Goal: Task Accomplishment & Management: Manage account settings

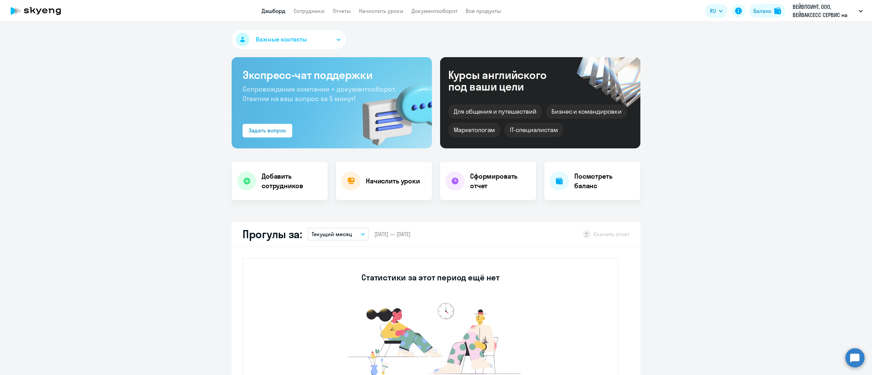
click at [390, 14] on link "Начислить уроки" at bounding box center [381, 10] width 44 height 7
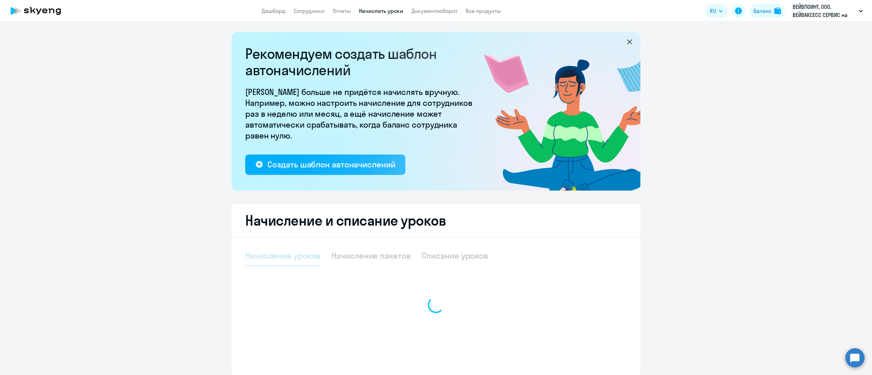
select select "10"
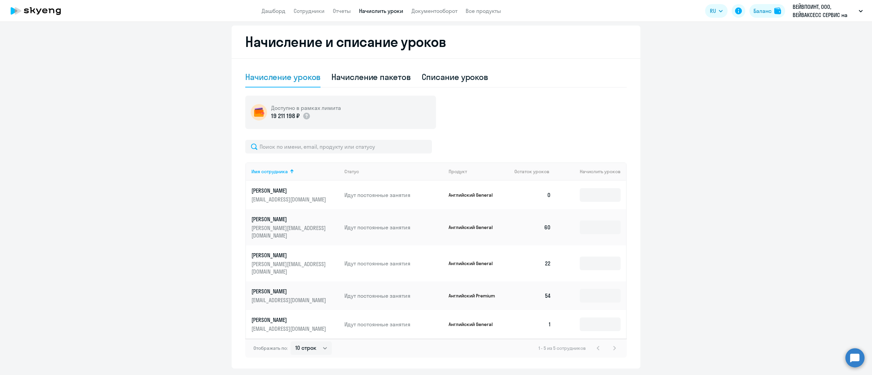
scroll to position [184, 0]
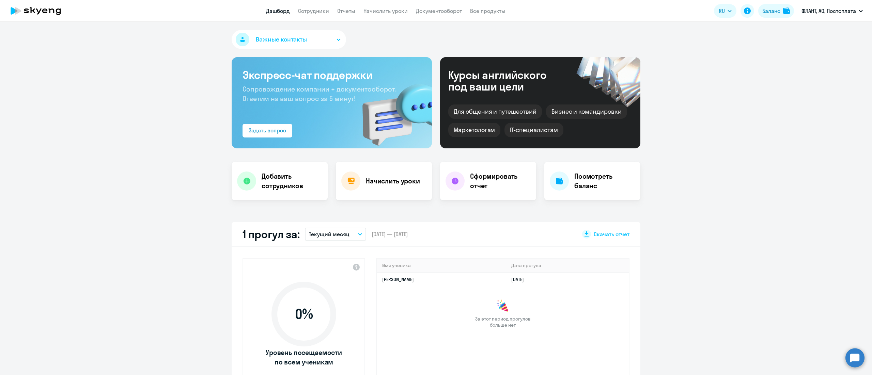
select select "30"
click at [391, 10] on link "Начислить уроки" at bounding box center [385, 10] width 44 height 7
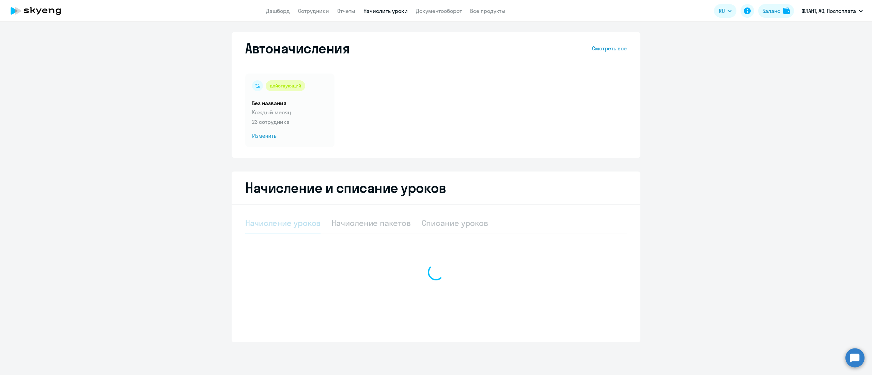
select select "10"
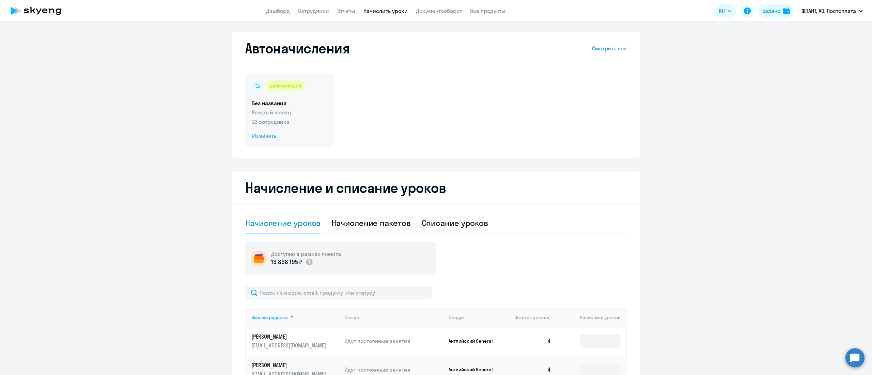
click at [260, 102] on h5 "Без названия" at bounding box center [290, 102] width 76 height 7
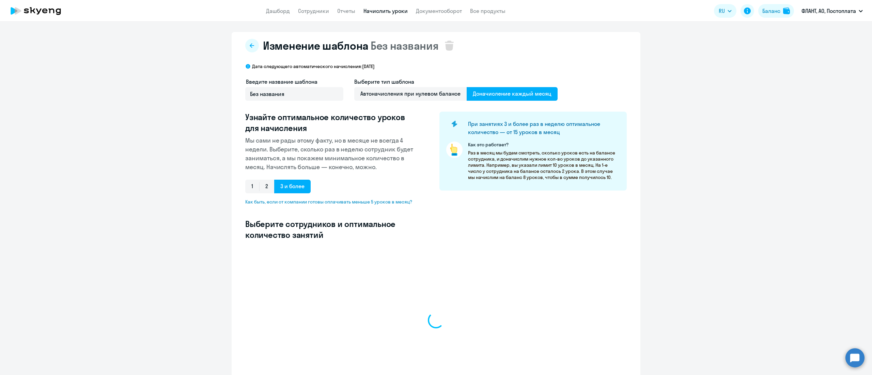
select select "10"
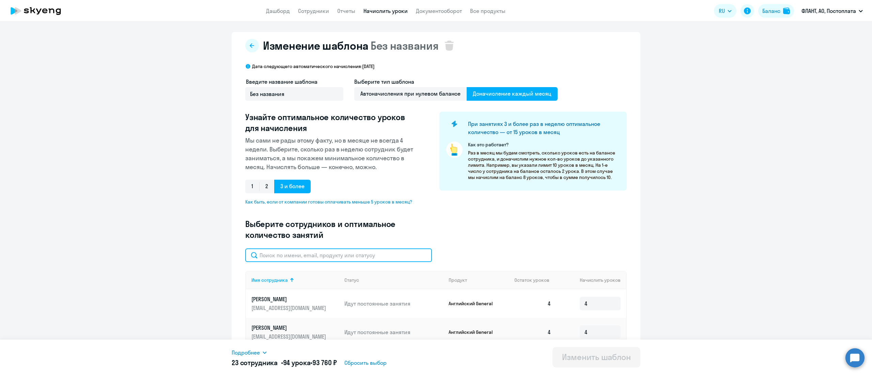
click at [362, 254] on input "text" at bounding box center [338, 256] width 187 height 14
paste input "10381980"
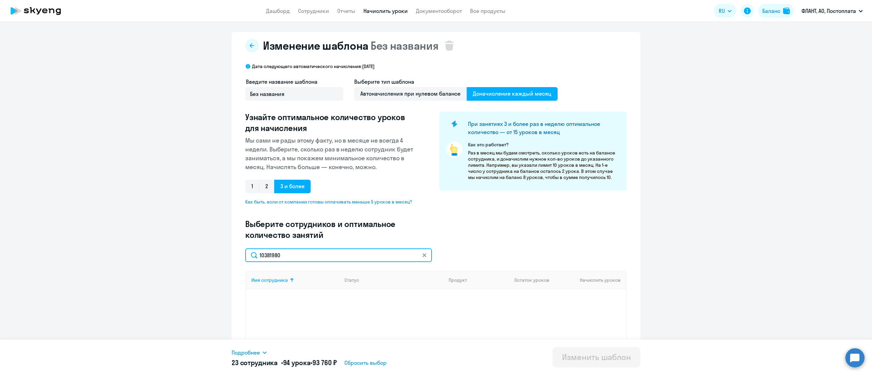
click at [285, 253] on input "10381980" at bounding box center [338, 256] width 187 height 14
paste input "[PERSON_NAME]"
type input "[PERSON_NAME]"
click at [589, 304] on input at bounding box center [600, 308] width 41 height 14
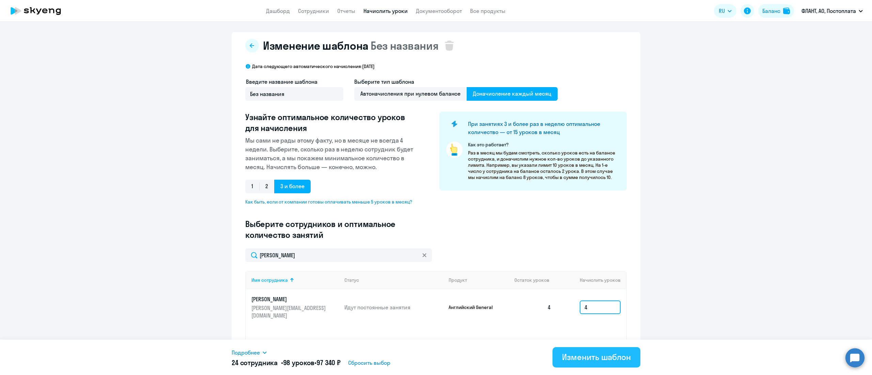
type input "4"
click at [567, 357] on div "Изменить шаблон" at bounding box center [596, 357] width 69 height 11
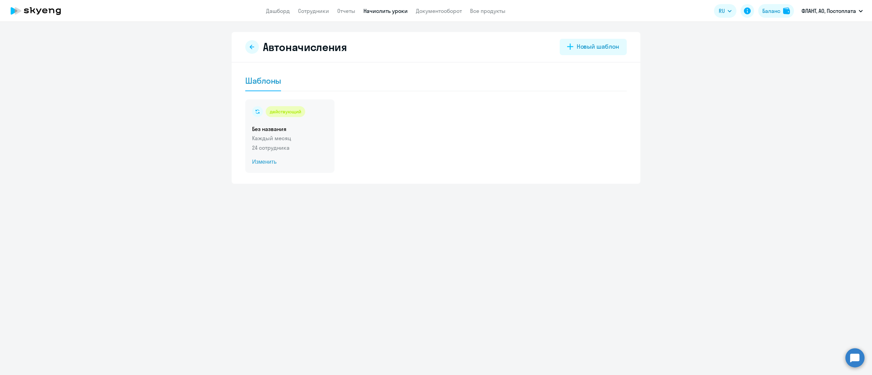
click at [318, 111] on div "действующий" at bounding box center [290, 111] width 76 height 11
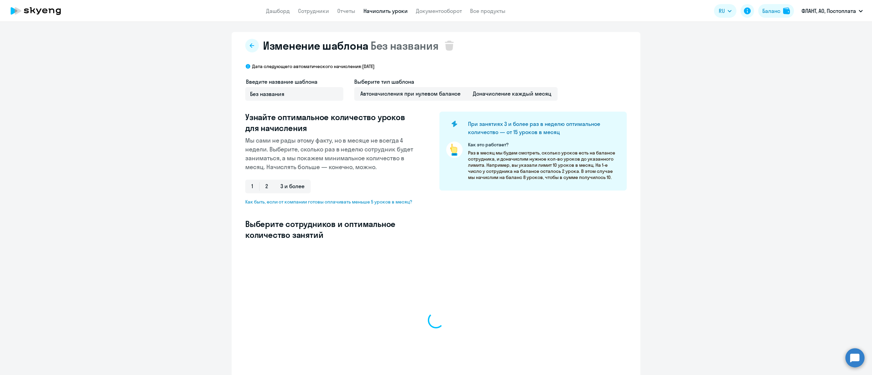
select select "10"
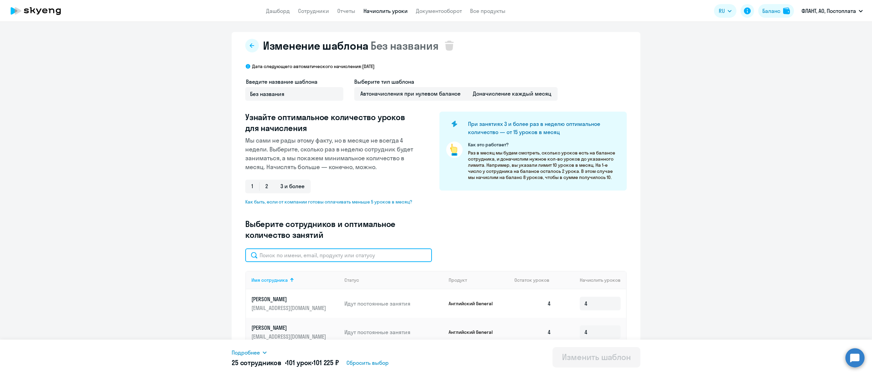
click at [371, 257] on input "text" at bounding box center [338, 256] width 187 height 14
paste input "[PERSON_NAME]"
type input "[PERSON_NAME]"
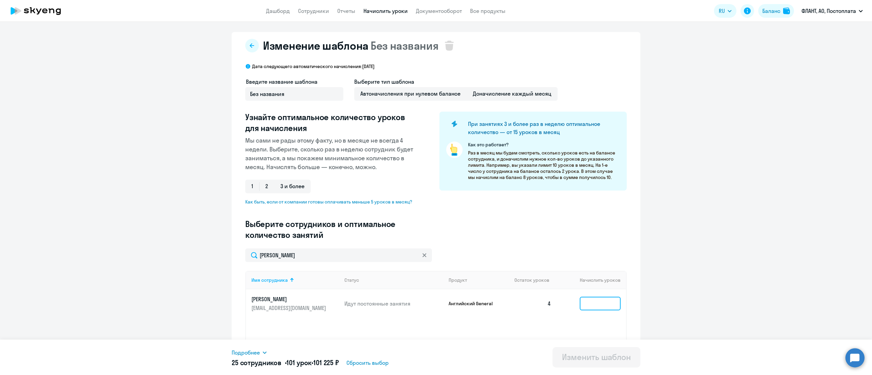
click at [592, 305] on input at bounding box center [600, 304] width 41 height 14
type input "4"
click at [615, 359] on div "Изменить шаблон" at bounding box center [596, 357] width 69 height 11
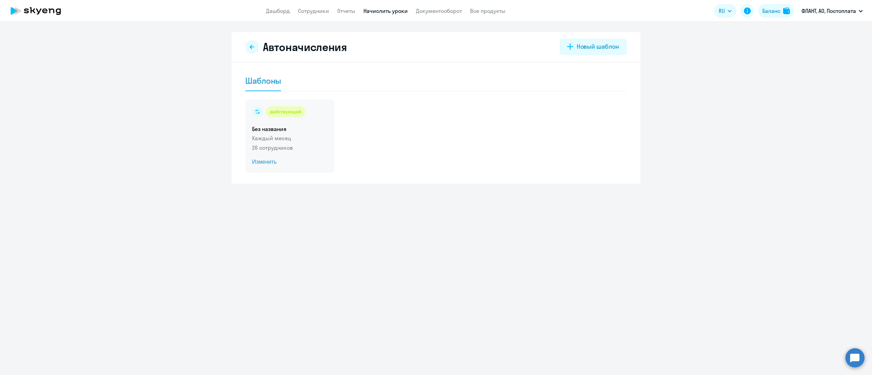
click at [303, 121] on div "действующий Без названия Каждый месяц 26 сотрудников Изменить" at bounding box center [289, 136] width 89 height 74
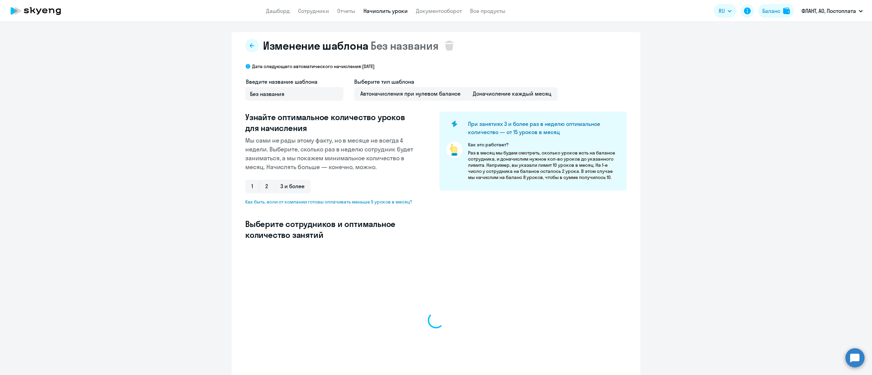
select select "10"
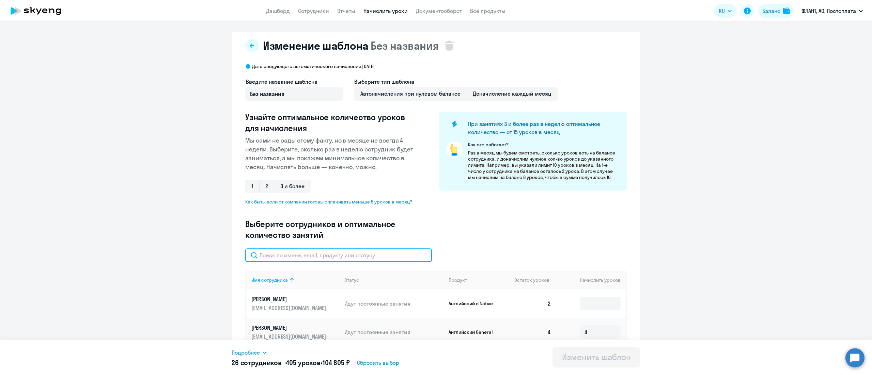
click at [347, 256] on input "text" at bounding box center [338, 256] width 187 height 14
paste input "[PERSON_NAME]"
type input "[PERSON_NAME]"
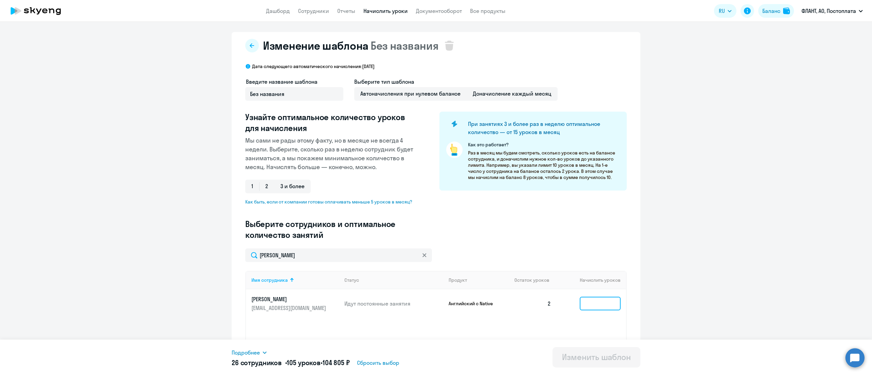
click at [606, 300] on input at bounding box center [600, 304] width 41 height 14
type input "3"
click at [596, 354] on div "Изменить шаблон" at bounding box center [596, 357] width 69 height 11
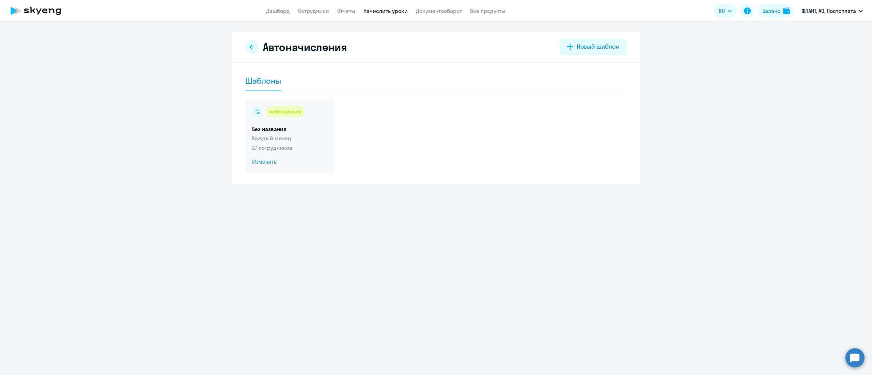
click at [325, 126] on h5 "Без названия" at bounding box center [290, 128] width 76 height 7
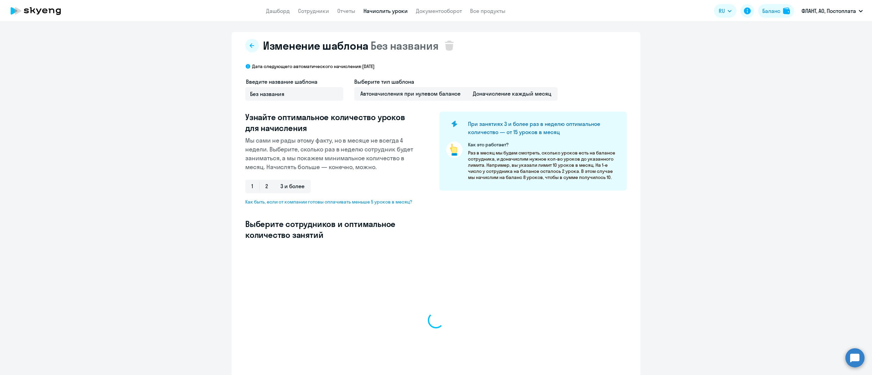
select select "10"
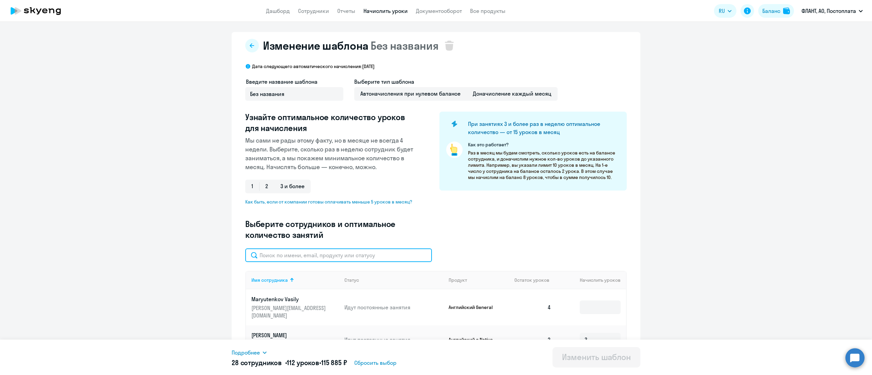
click at [328, 256] on input "text" at bounding box center [338, 256] width 187 height 14
paste input "Maryutenkov"
type input "Maryutenkov"
click at [594, 303] on input at bounding box center [600, 308] width 41 height 14
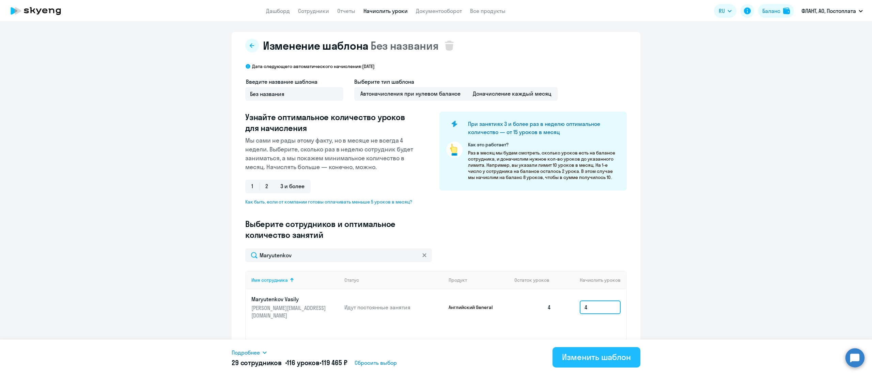
type input "4"
click at [585, 355] on div "Изменить шаблон" at bounding box center [596, 357] width 69 height 11
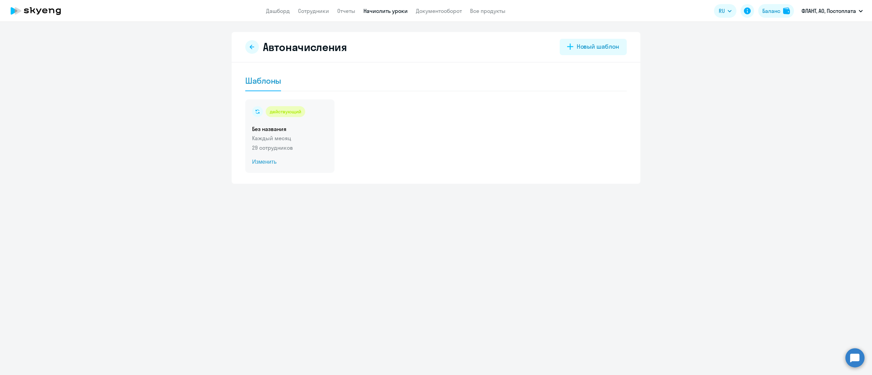
click at [310, 132] on h5 "Без названия" at bounding box center [290, 128] width 76 height 7
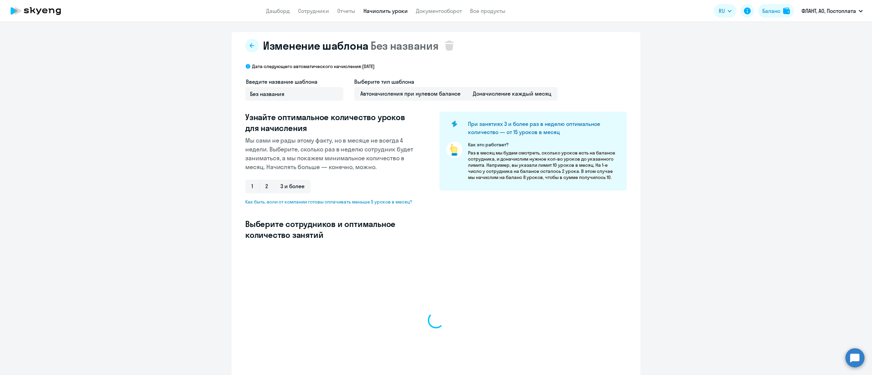
select select "10"
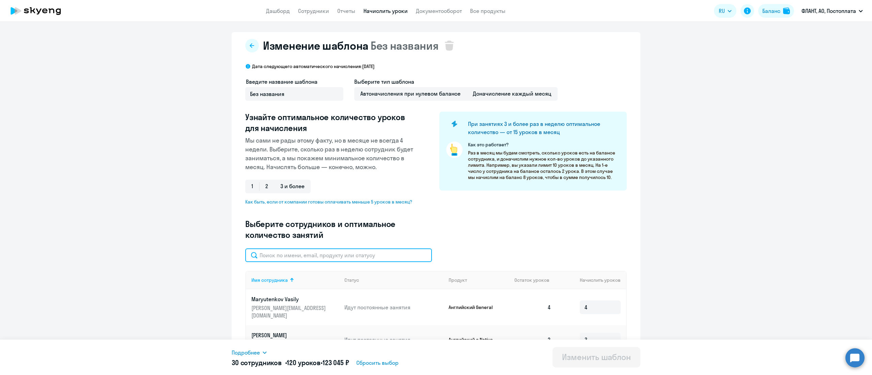
click at [350, 257] on input "text" at bounding box center [338, 256] width 187 height 14
paste input "[PERSON_NAME]"
type input "[PERSON_NAME]"
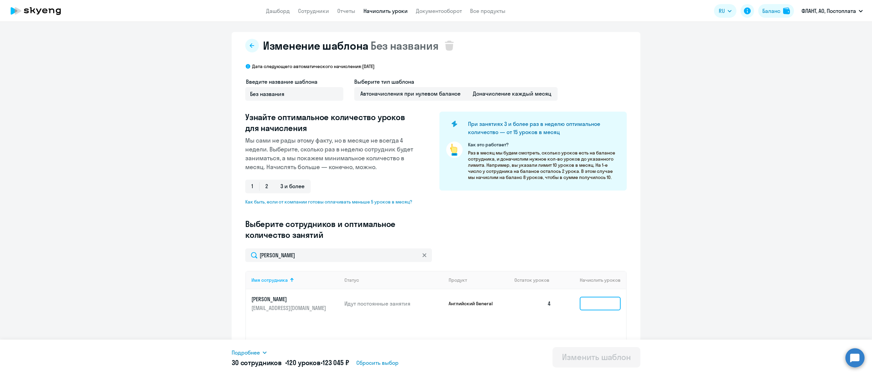
click at [588, 300] on input at bounding box center [600, 304] width 41 height 14
type input "4"
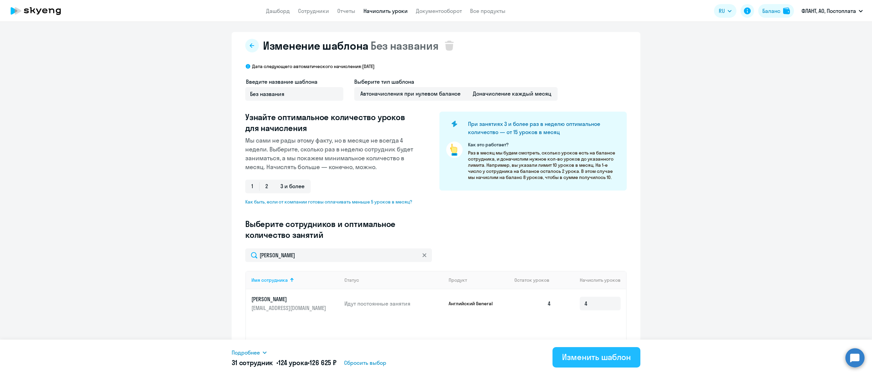
click at [614, 356] on div "Изменить шаблон" at bounding box center [596, 357] width 69 height 11
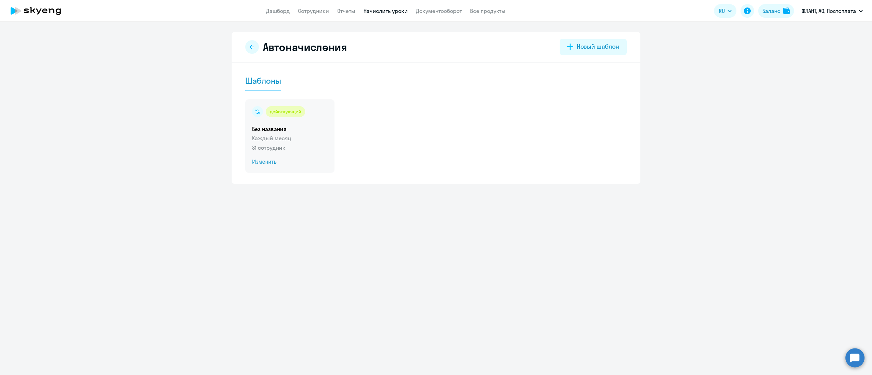
click at [309, 134] on p "Каждый месяц" at bounding box center [290, 138] width 76 height 8
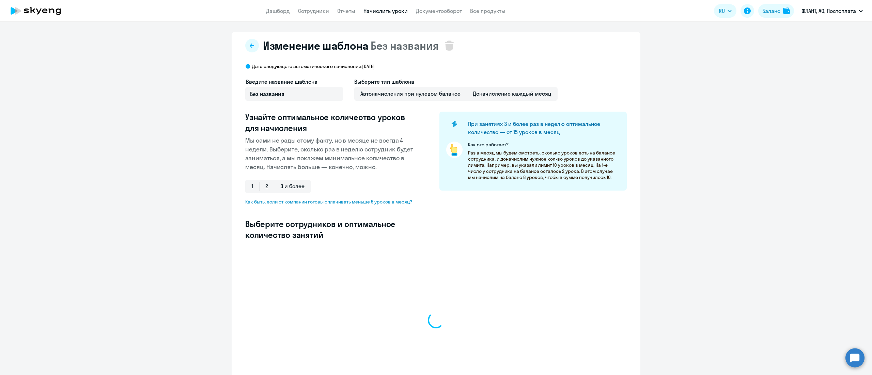
select select "10"
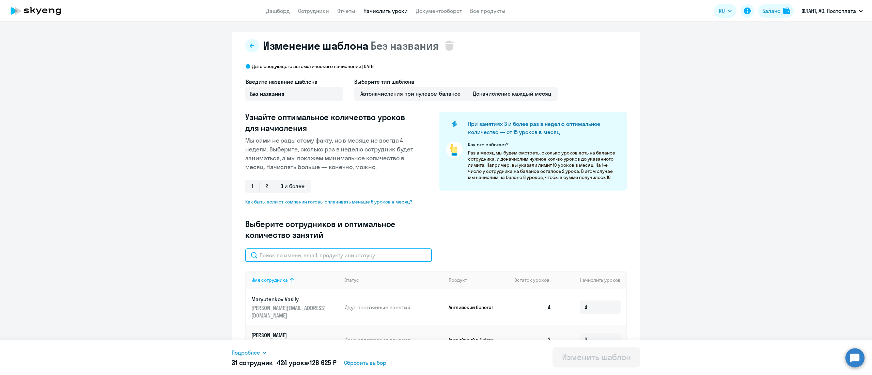
click at [341, 253] on input "text" at bounding box center [338, 256] width 187 height 14
paste input "[PERSON_NAME]"
type input "[PERSON_NAME]"
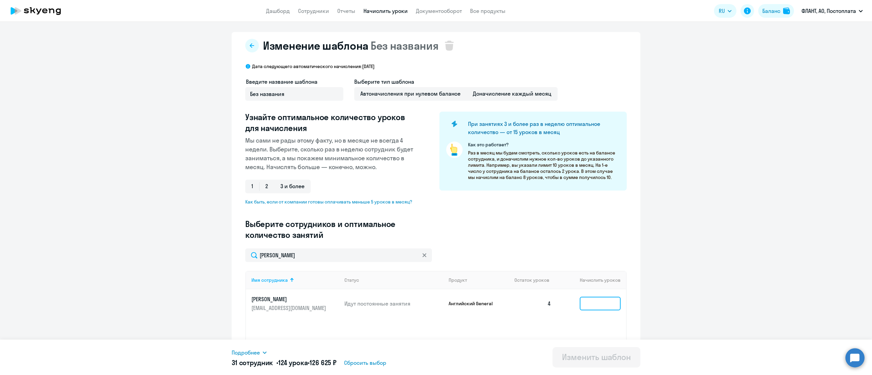
click at [591, 301] on input at bounding box center [600, 304] width 41 height 14
type input "4"
click at [586, 357] on div "Изменить шаблон" at bounding box center [596, 357] width 69 height 11
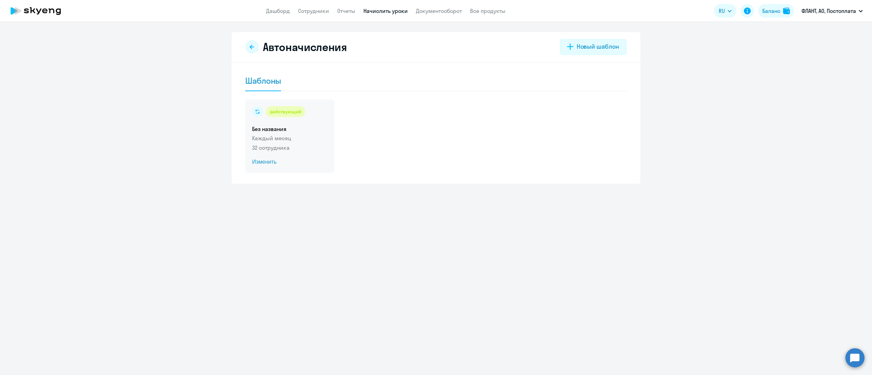
click at [314, 154] on div "действующий Без названия Каждый месяц 32 сотрудника Изменить" at bounding box center [289, 136] width 89 height 74
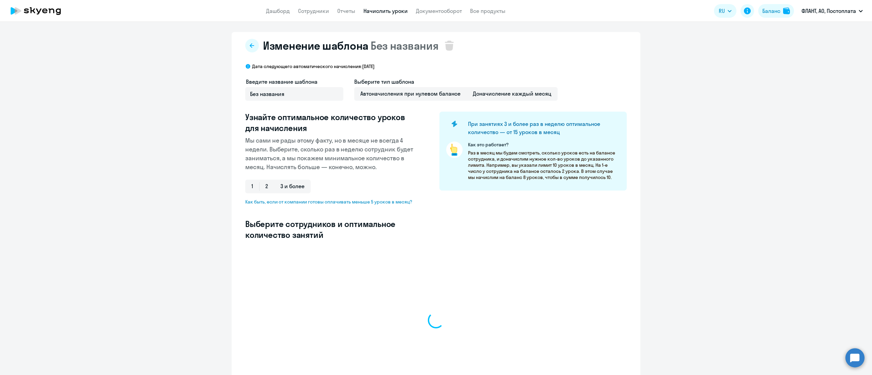
select select "10"
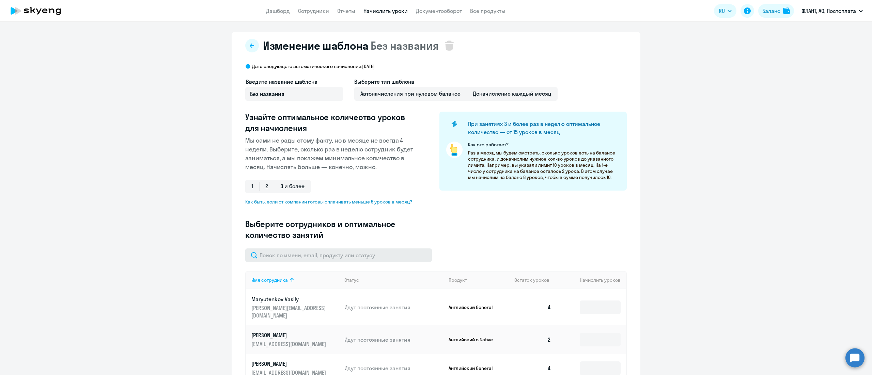
type input "4"
type input "3"
type input "4"
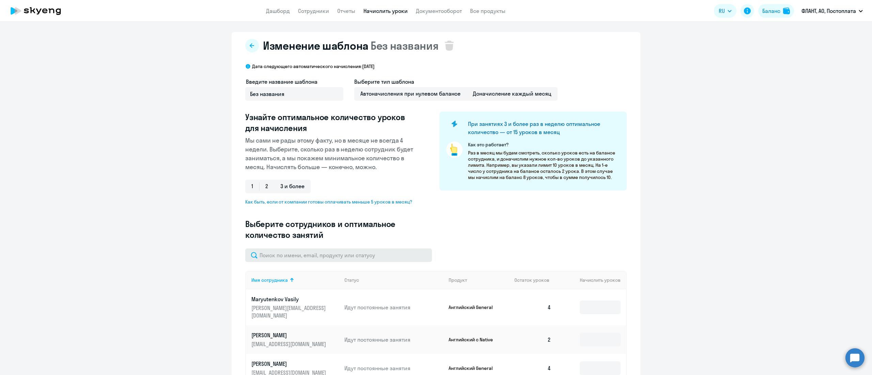
type input "4"
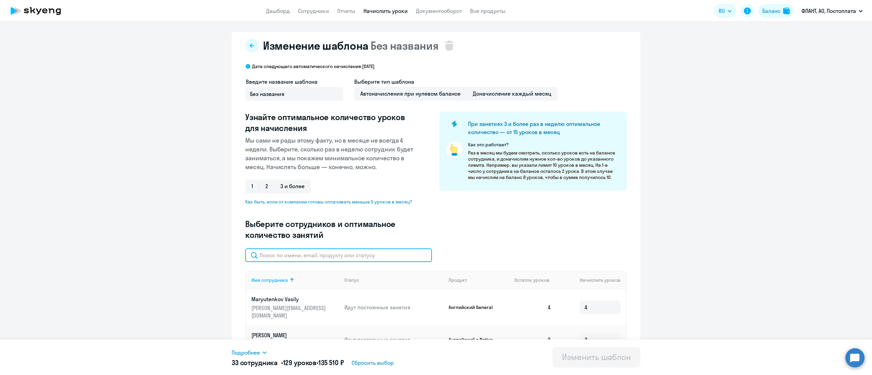
click at [322, 262] on input "text" at bounding box center [338, 256] width 187 height 14
paste input "[PERSON_NAME]"
type input "[PERSON_NAME]"
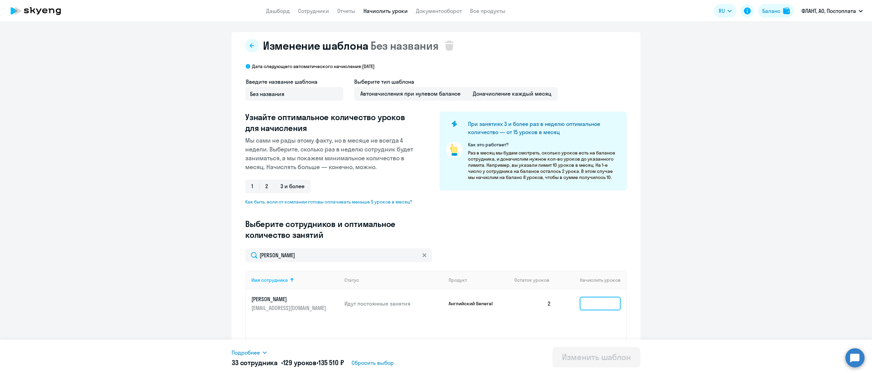
click at [590, 301] on input at bounding box center [600, 304] width 41 height 14
type input "4"
click at [584, 355] on div "Изменить шаблон" at bounding box center [596, 357] width 69 height 11
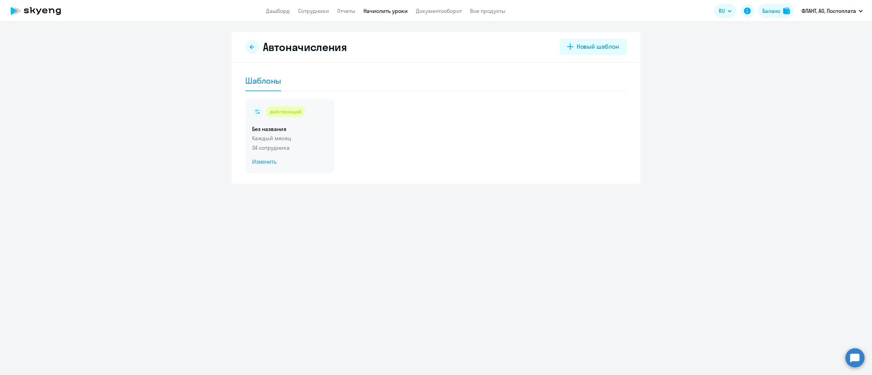
click at [305, 140] on p "Каждый месяц" at bounding box center [290, 138] width 76 height 8
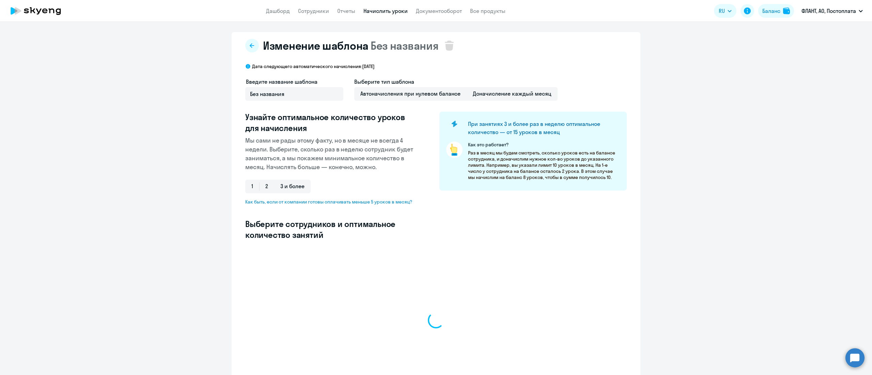
select select "10"
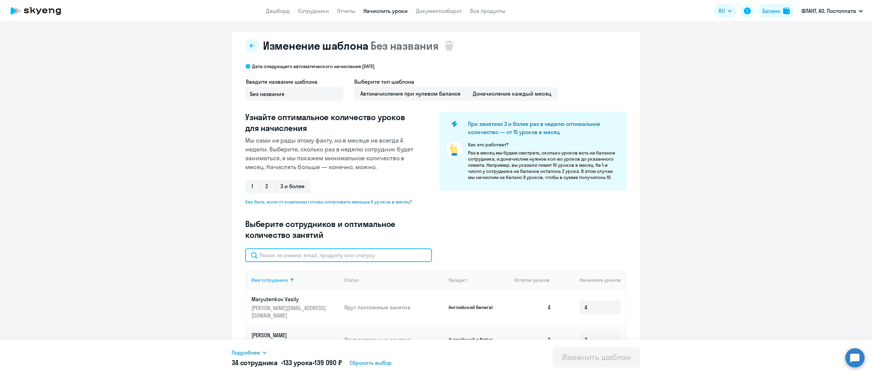
click at [292, 256] on input "text" at bounding box center [338, 256] width 187 height 14
paste input "[PERSON_NAME]"
type input "[PERSON_NAME]"
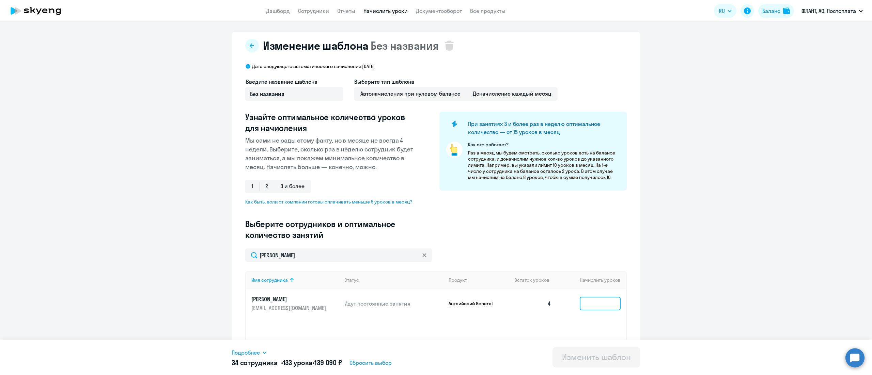
click at [590, 301] on input at bounding box center [600, 304] width 41 height 14
type input "4"
click at [585, 354] on div "Изменить шаблон" at bounding box center [596, 357] width 69 height 11
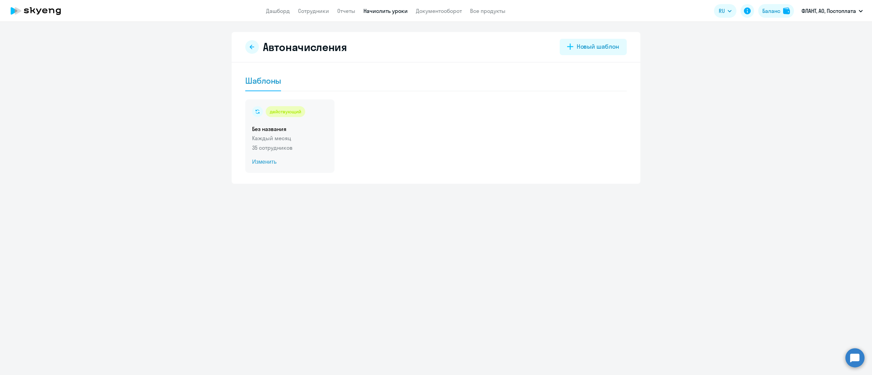
click at [306, 126] on h5 "Без названия" at bounding box center [290, 128] width 76 height 7
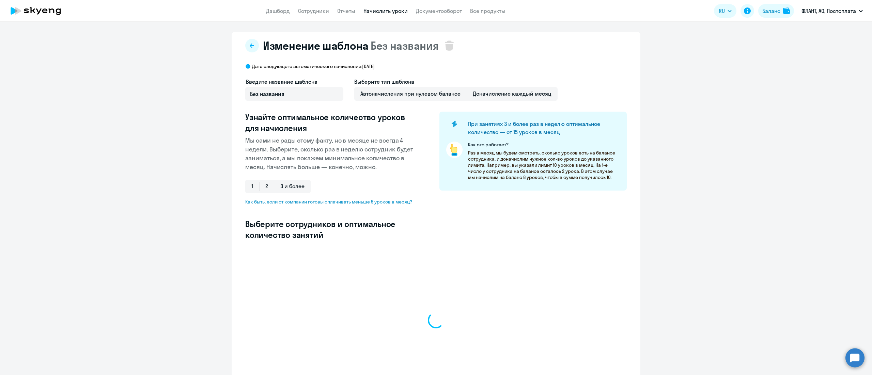
select select "10"
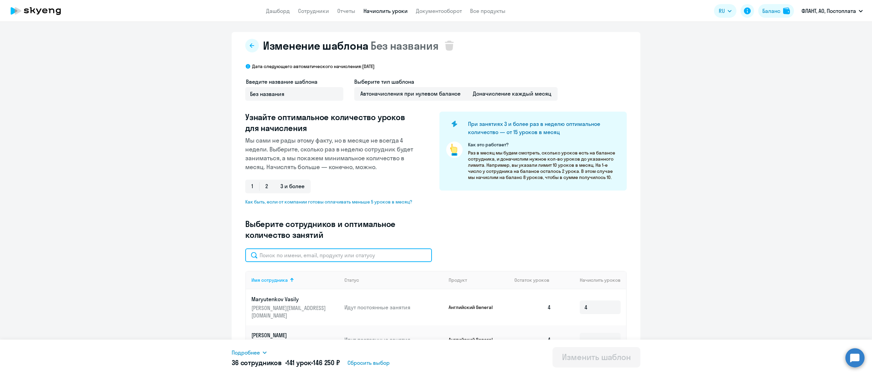
click at [318, 254] on input "text" at bounding box center [338, 256] width 187 height 14
paste input "[PERSON_NAME]"
type input "[PERSON_NAME]"
click at [593, 297] on input at bounding box center [600, 304] width 41 height 14
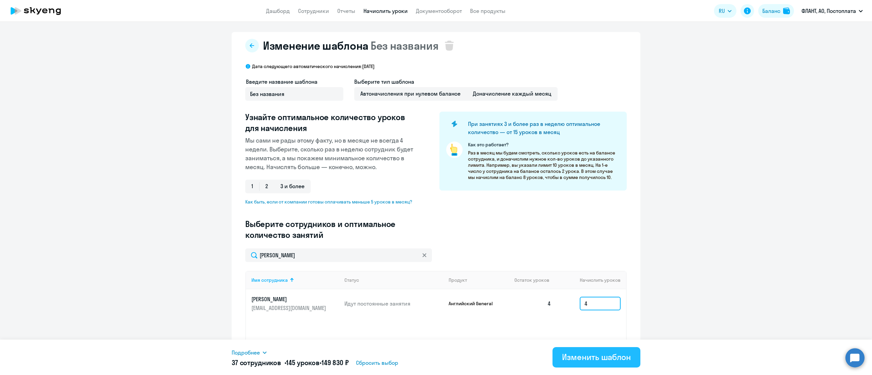
type input "4"
click at [593, 351] on button "Изменить шаблон" at bounding box center [597, 357] width 88 height 20
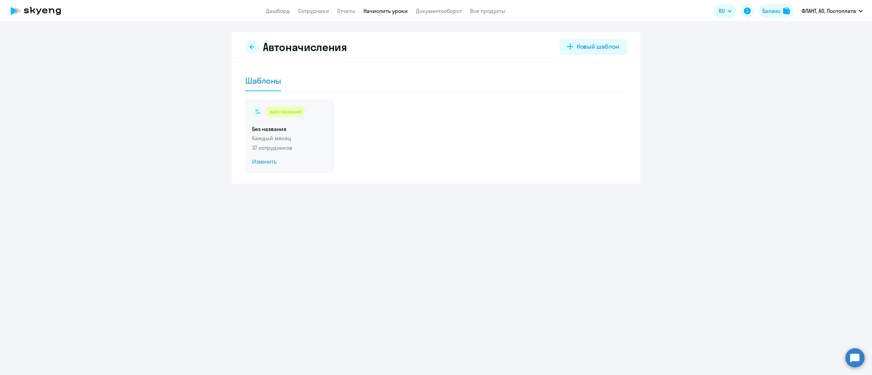
click at [312, 133] on div "действующий Без названия Каждый месяц 37 сотрудников Изменить" at bounding box center [289, 136] width 89 height 74
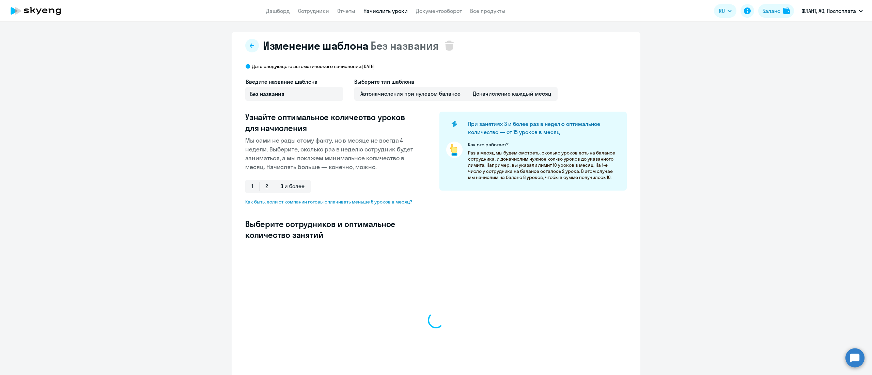
select select "10"
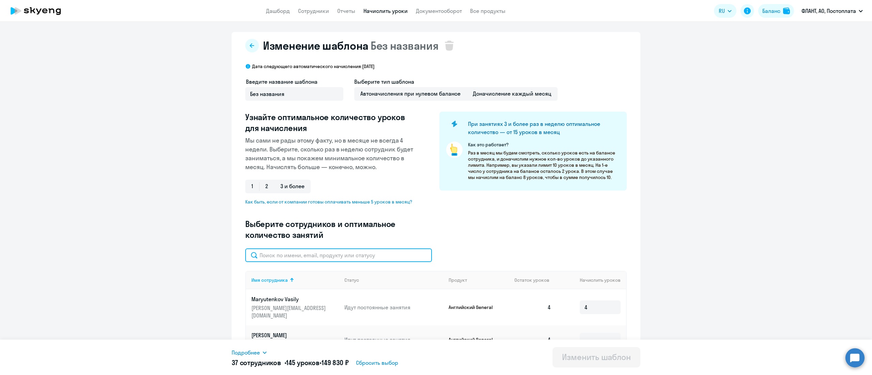
click at [303, 258] on input "text" at bounding box center [338, 256] width 187 height 14
paste input "[PERSON_NAME]"
type input "[PERSON_NAME]"
click at [587, 300] on input at bounding box center [600, 304] width 41 height 14
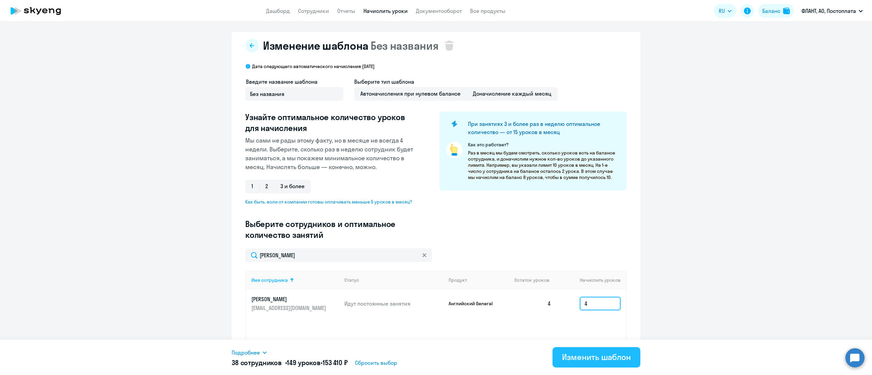
type input "4"
click at [586, 356] on div "Изменить шаблон" at bounding box center [596, 357] width 69 height 11
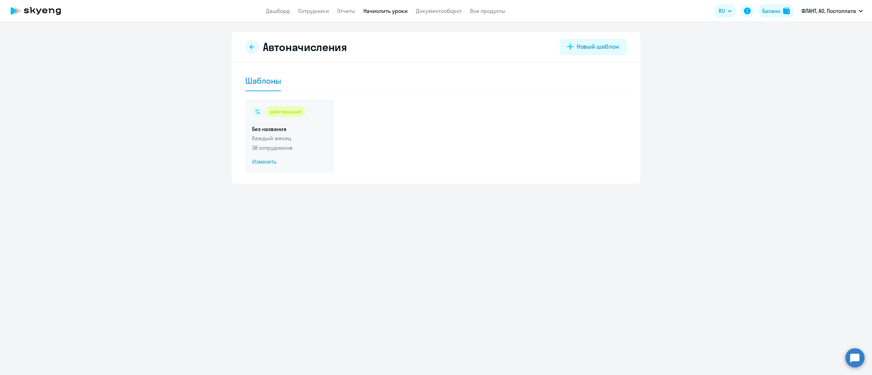
click at [260, 132] on h5 "Без названия" at bounding box center [290, 128] width 76 height 7
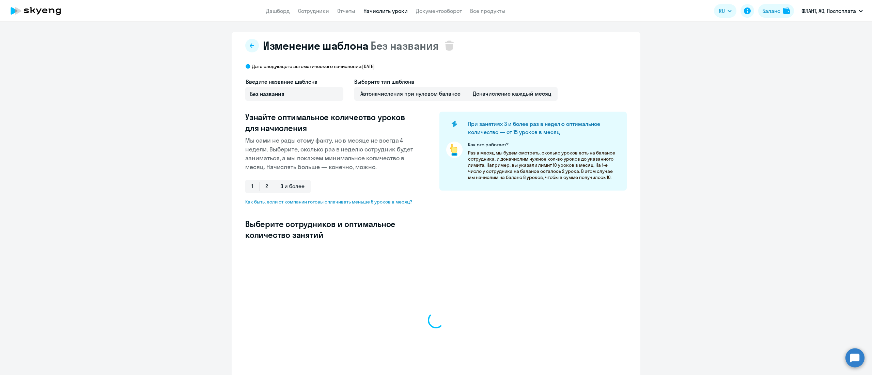
select select "10"
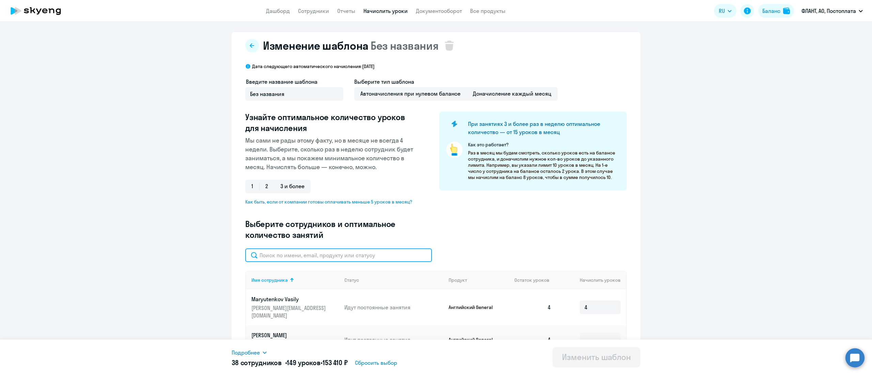
click at [344, 256] on input "text" at bounding box center [338, 256] width 187 height 14
paste input "[PERSON_NAME]"
type input "[PERSON_NAME]"
click at [591, 301] on input at bounding box center [600, 304] width 41 height 14
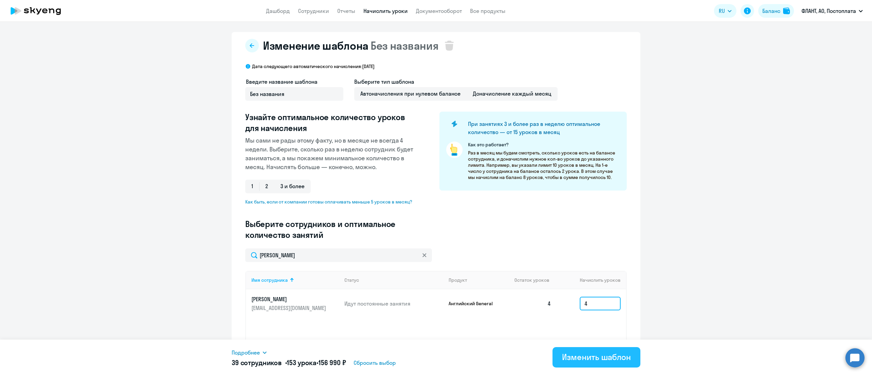
type input "4"
click at [608, 367] on button "Изменить шаблон" at bounding box center [597, 357] width 88 height 20
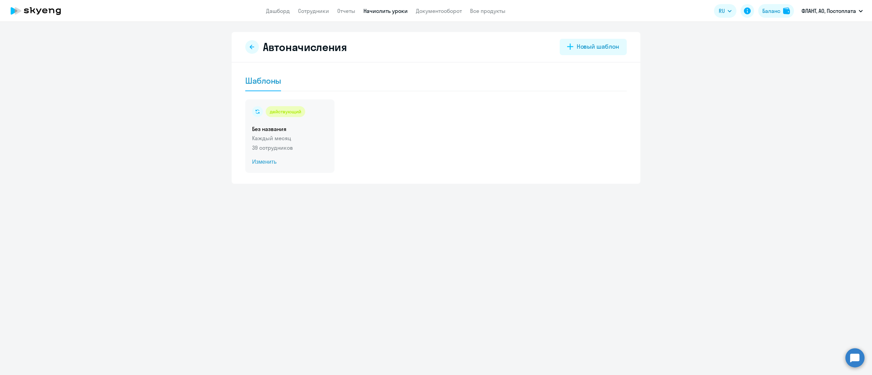
click at [303, 137] on p "Каждый месяц" at bounding box center [290, 138] width 76 height 8
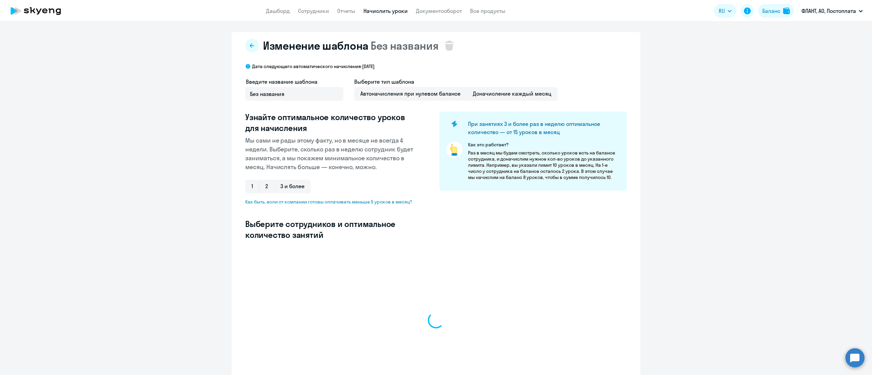
select select "10"
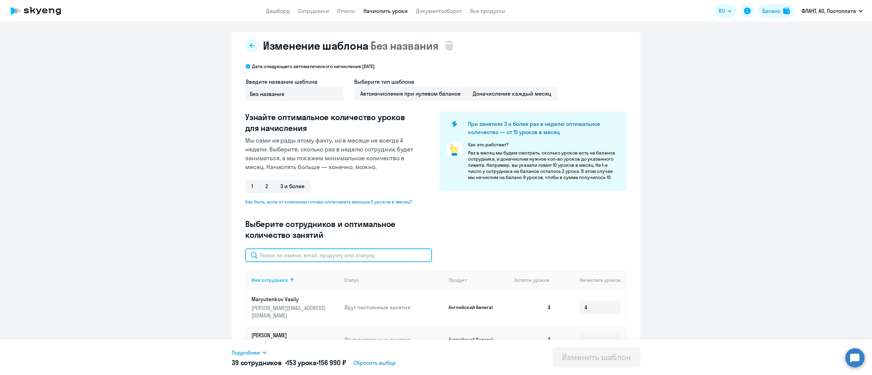
click at [320, 254] on input "text" at bounding box center [338, 256] width 187 height 14
paste input "Навозов"
type input "Навозов"
click at [597, 305] on input at bounding box center [600, 304] width 41 height 14
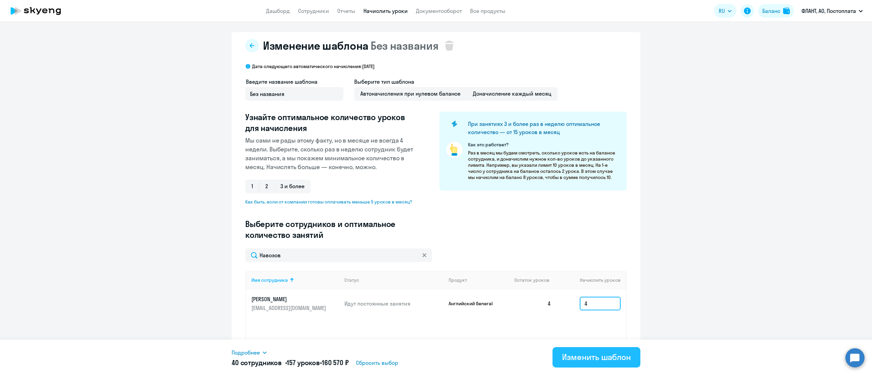
type input "4"
click at [589, 353] on div "Изменить шаблон" at bounding box center [596, 357] width 69 height 11
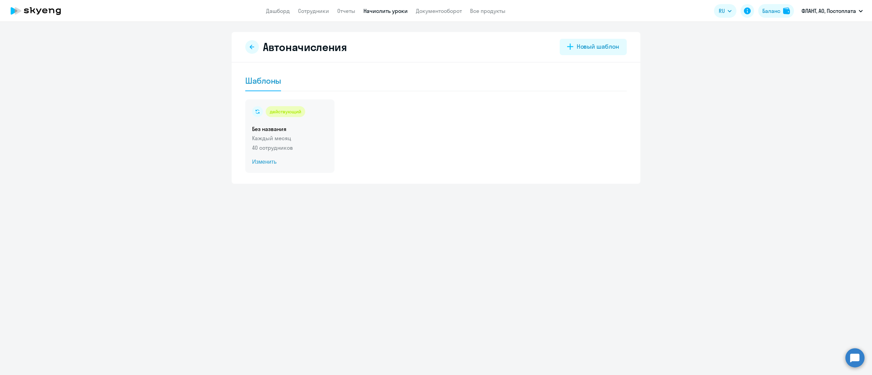
click at [312, 129] on h5 "Без названия" at bounding box center [290, 128] width 76 height 7
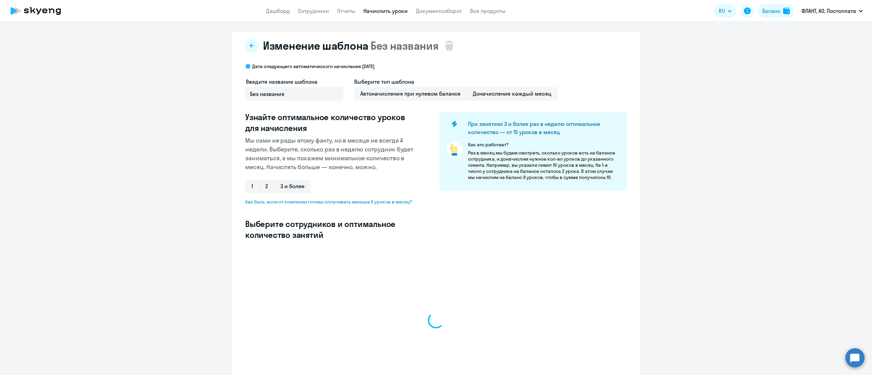
select select "10"
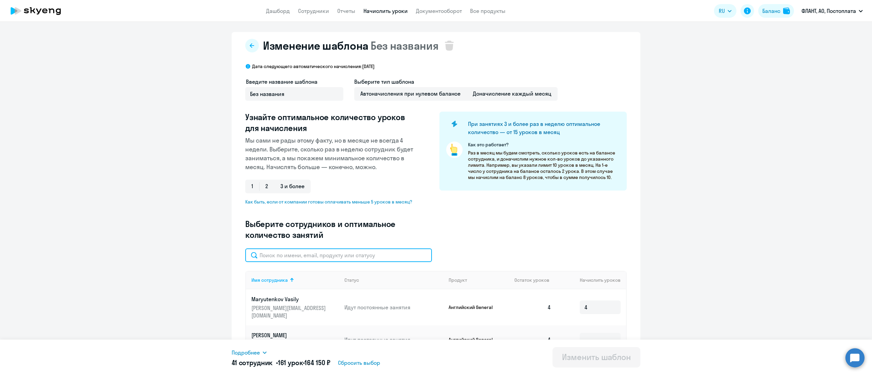
click at [326, 260] on input "text" at bounding box center [338, 256] width 187 height 14
paste input "[PERSON_NAME]"
type input "[PERSON_NAME]"
click at [589, 305] on input at bounding box center [600, 304] width 41 height 14
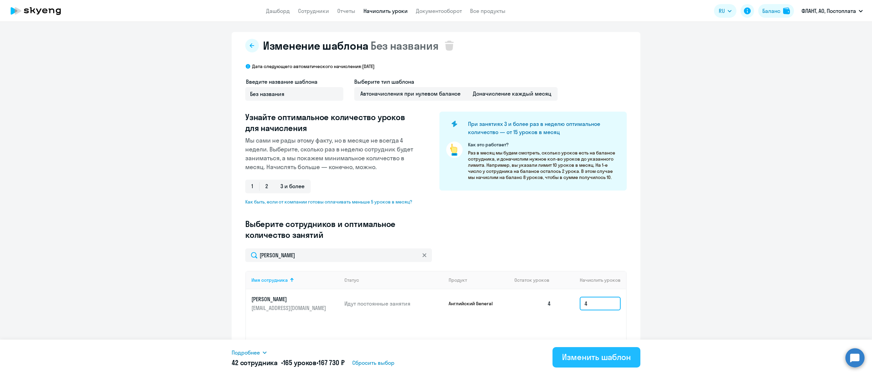
type input "4"
click at [594, 352] on div "Изменить шаблон" at bounding box center [596, 357] width 69 height 11
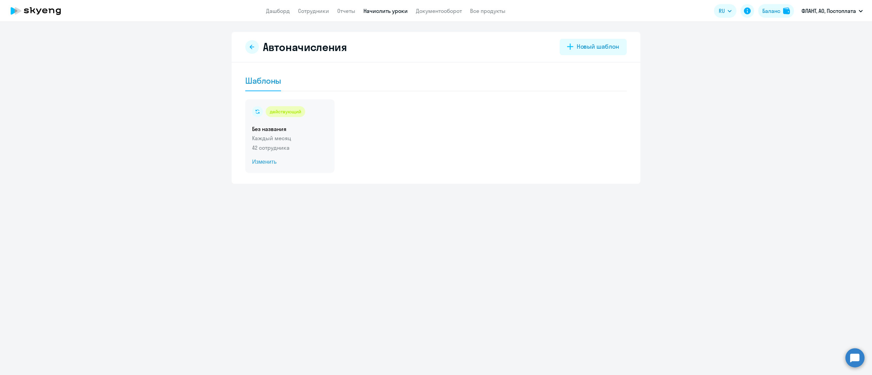
click at [311, 133] on div "действующий Без названия Каждый месяц 42 сотрудника Изменить" at bounding box center [289, 136] width 89 height 74
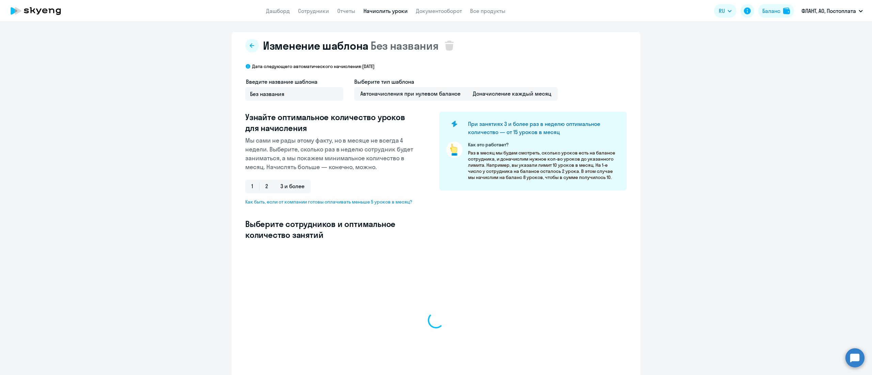
select select "10"
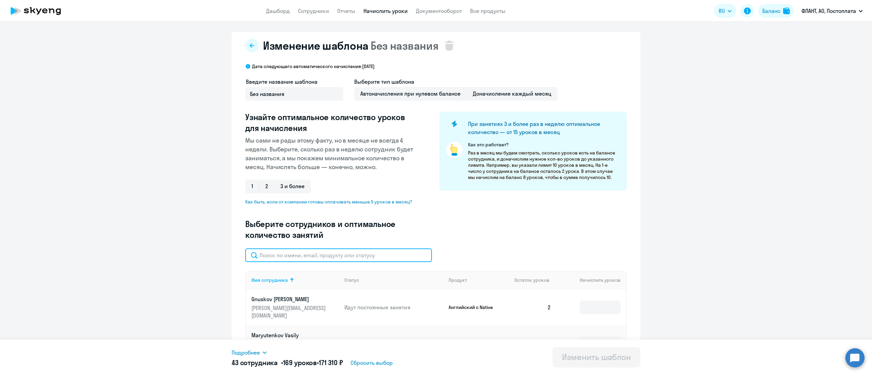
click at [339, 260] on input "text" at bounding box center [338, 256] width 187 height 14
paste input "Gnuskov"
type input "Gnuskov"
click at [593, 301] on input at bounding box center [600, 308] width 41 height 14
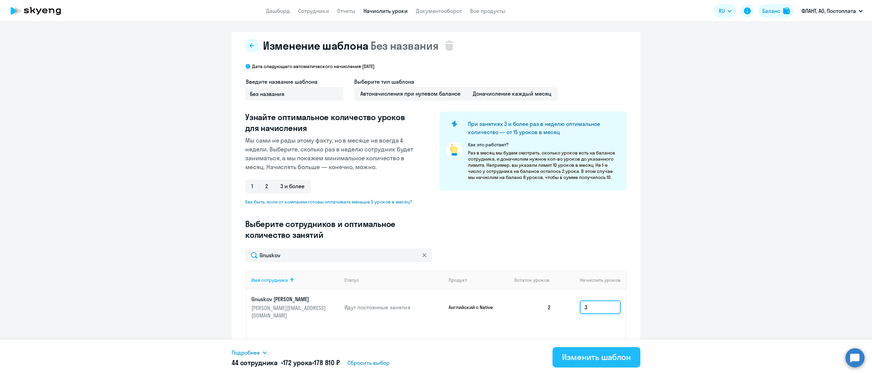
type input "3"
click at [600, 353] on div "Изменить шаблон" at bounding box center [596, 357] width 69 height 11
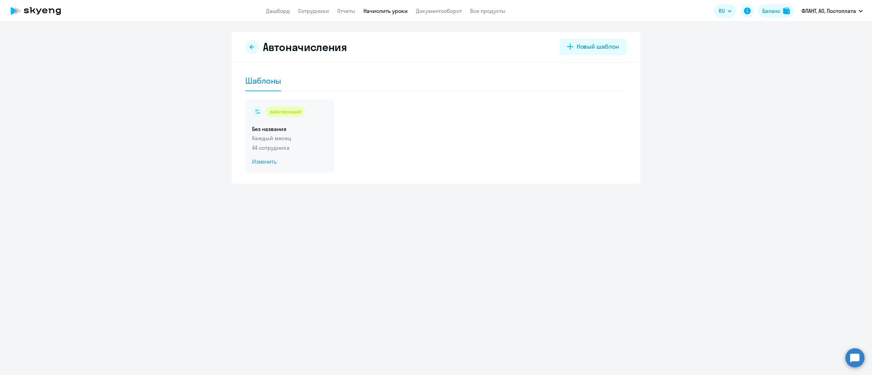
click at [311, 132] on h5 "Без названия" at bounding box center [290, 128] width 76 height 7
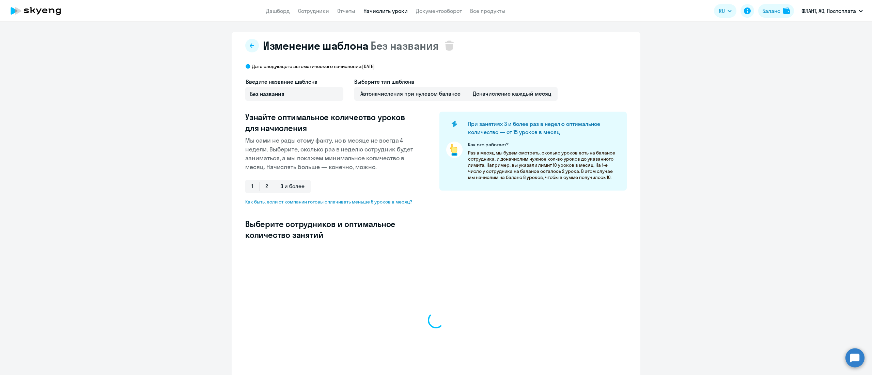
select select "10"
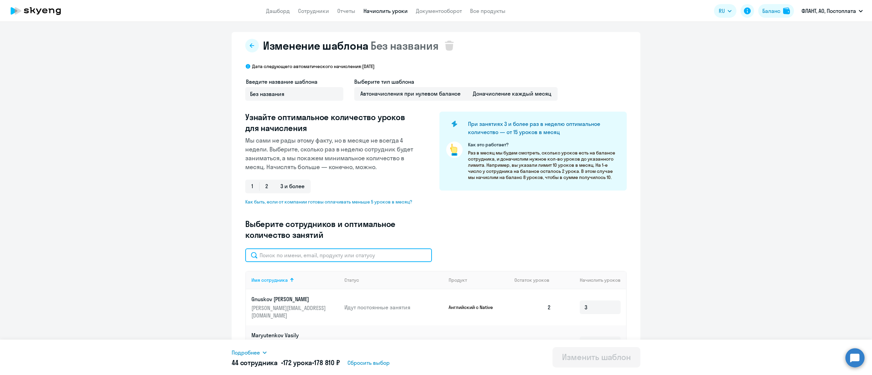
click at [317, 259] on input "text" at bounding box center [338, 256] width 187 height 14
paste input "[PERSON_NAME]"
type input "[PERSON_NAME]"
click at [590, 306] on input at bounding box center [600, 308] width 41 height 14
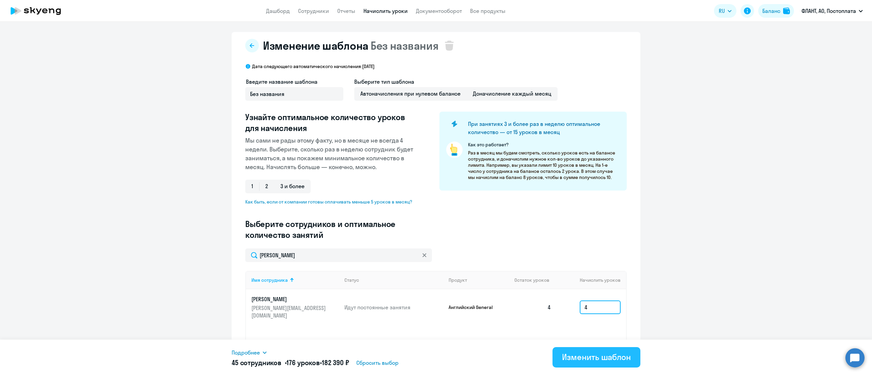
type input "4"
click at [586, 354] on div "Изменить шаблон" at bounding box center [596, 357] width 69 height 11
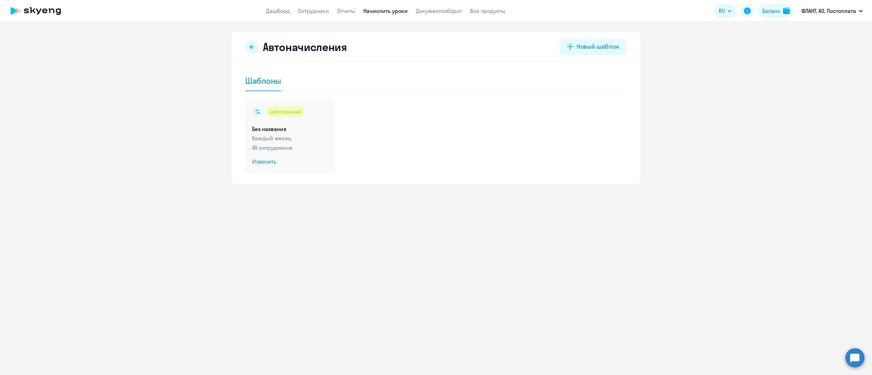
click at [318, 147] on p "45 сотрудников" at bounding box center [290, 148] width 76 height 8
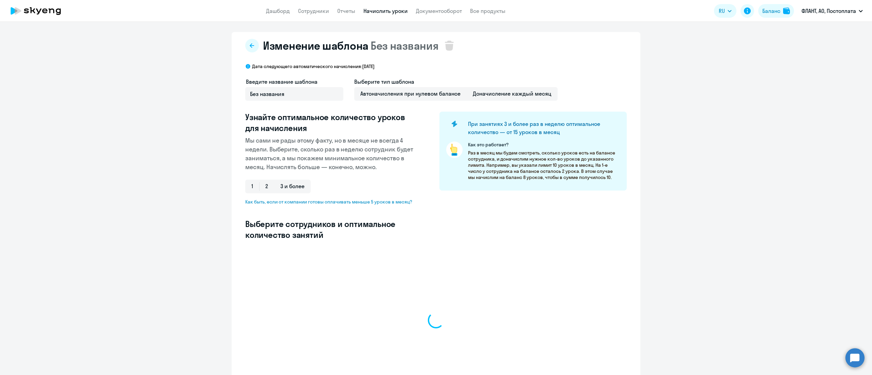
select select "10"
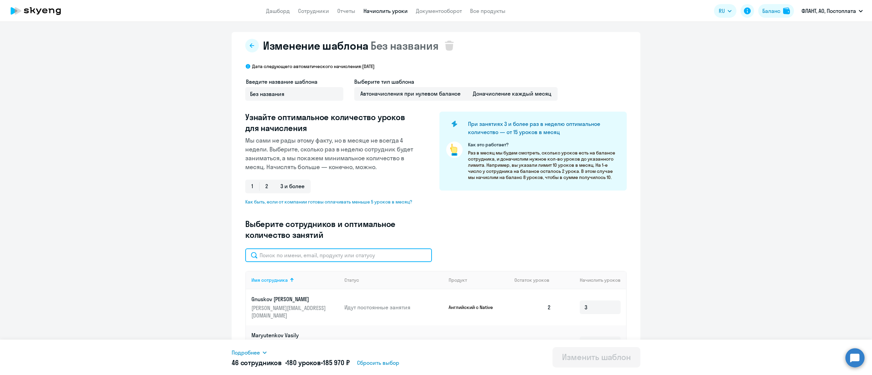
click at [317, 257] on input "text" at bounding box center [338, 256] width 187 height 14
paste input "[PERSON_NAME]"
type input "[PERSON_NAME]"
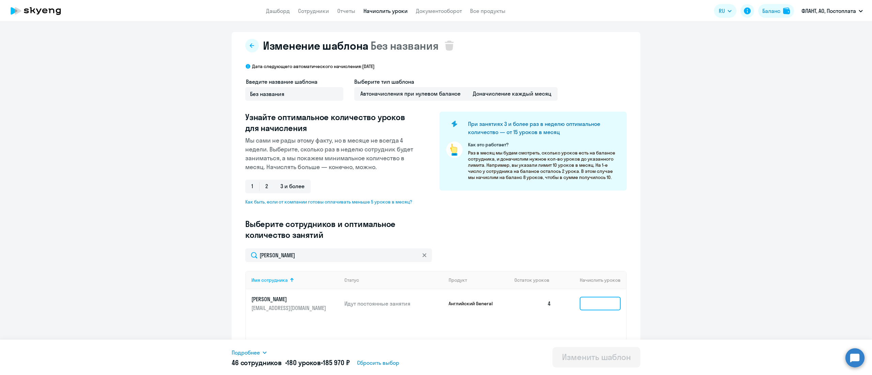
click at [589, 298] on input at bounding box center [600, 304] width 41 height 14
type input "4"
click at [587, 357] on div "Изменить шаблон" at bounding box center [596, 357] width 69 height 11
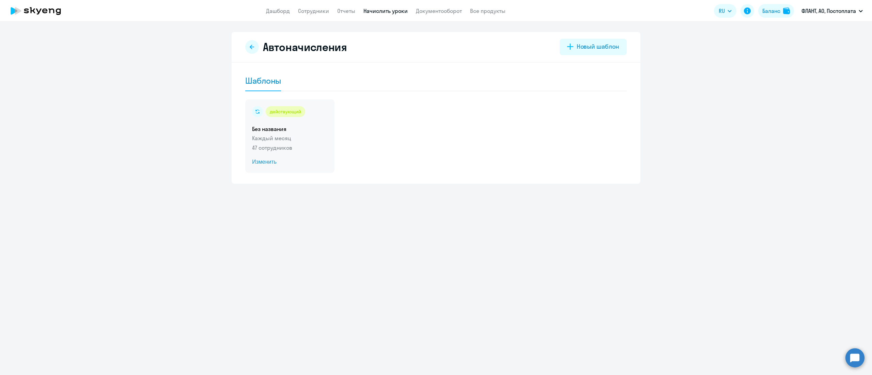
click at [297, 122] on div "действующий Без названия Каждый месяц 47 сотрудников Изменить" at bounding box center [289, 136] width 89 height 74
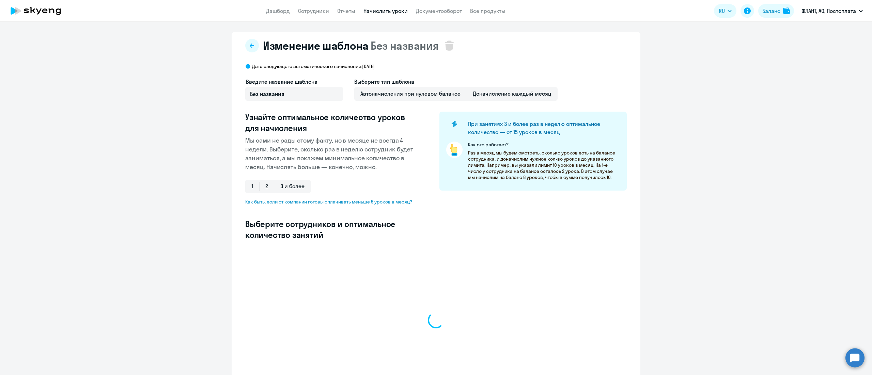
select select "10"
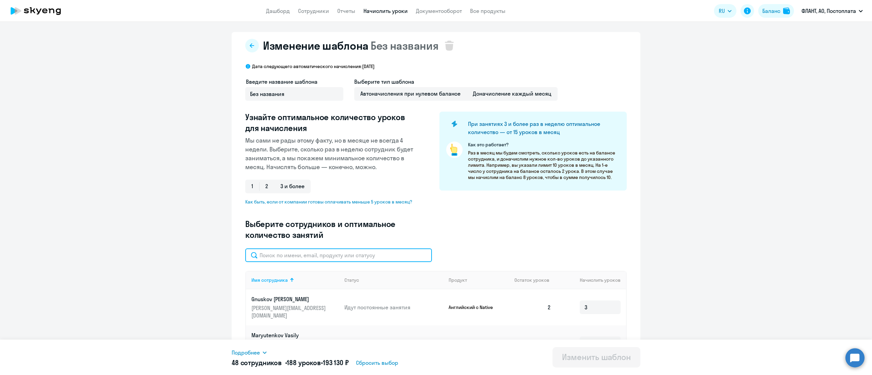
click at [307, 258] on input "text" at bounding box center [338, 256] width 187 height 14
paste input "[PERSON_NAME]"
type input "[PERSON_NAME]"
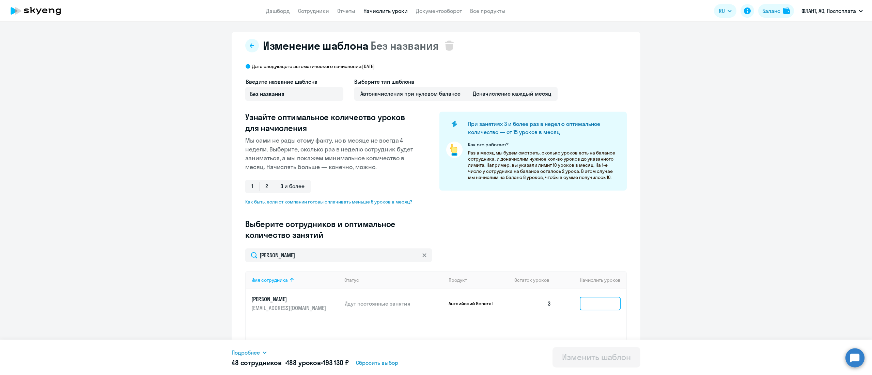
click at [589, 305] on input at bounding box center [600, 304] width 41 height 14
type input "4"
click at [589, 351] on button "Изменить шаблон" at bounding box center [597, 357] width 88 height 20
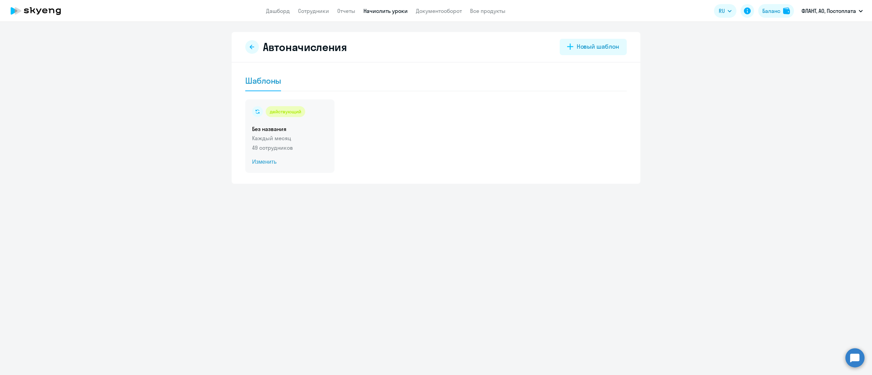
click at [315, 129] on h5 "Без названия" at bounding box center [290, 128] width 76 height 7
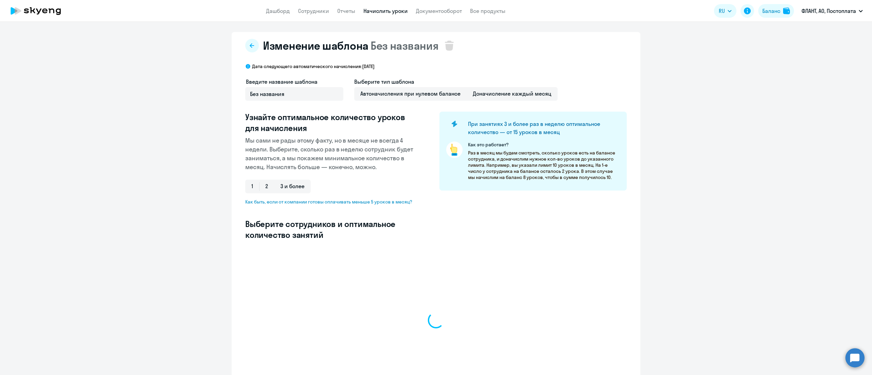
select select "10"
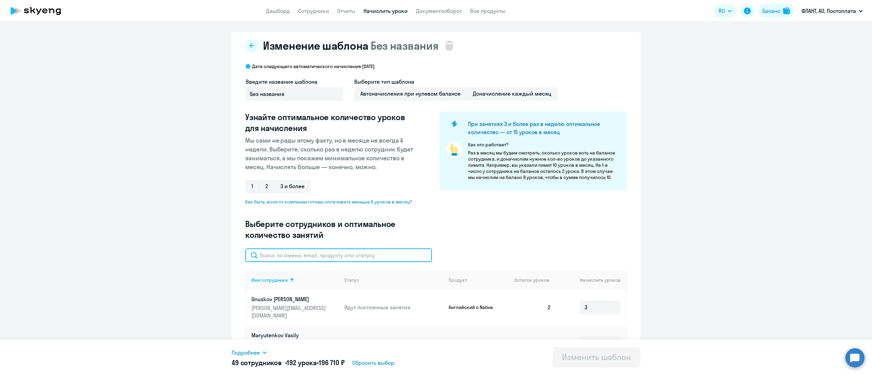
click at [341, 254] on input "text" at bounding box center [338, 256] width 187 height 14
paste input "Sotova"
type input "Sotova"
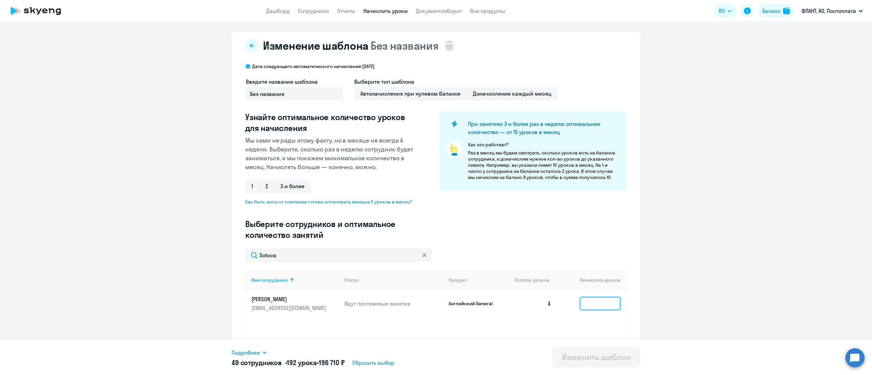
click at [600, 305] on input at bounding box center [600, 304] width 41 height 14
type input "4"
click at [600, 360] on div "Изменить шаблон" at bounding box center [596, 357] width 69 height 11
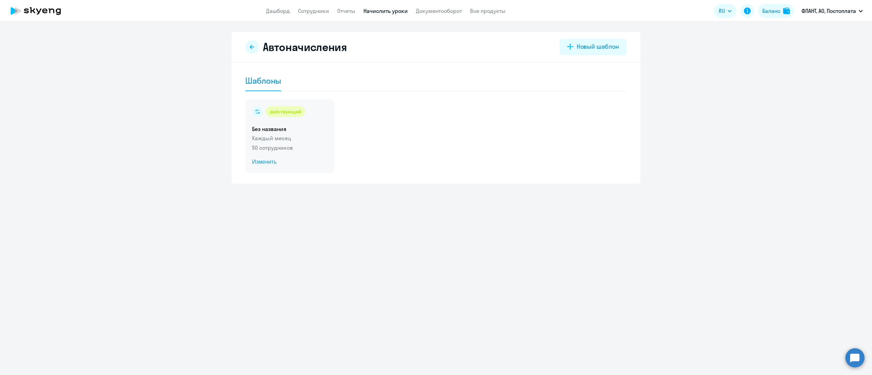
click at [293, 130] on h5 "Без названия" at bounding box center [290, 128] width 76 height 7
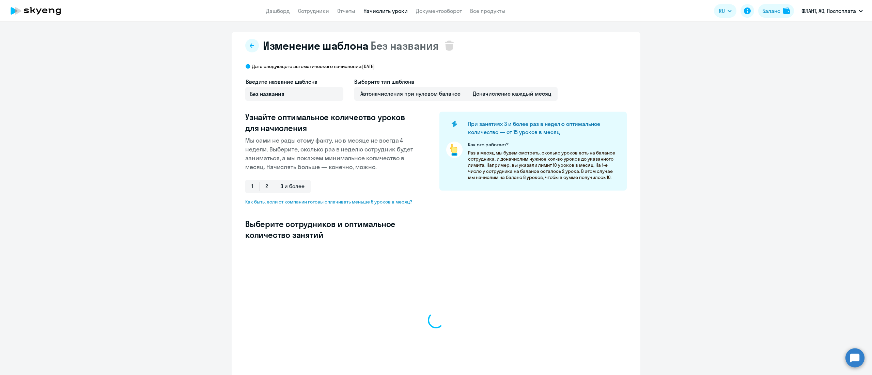
select select "10"
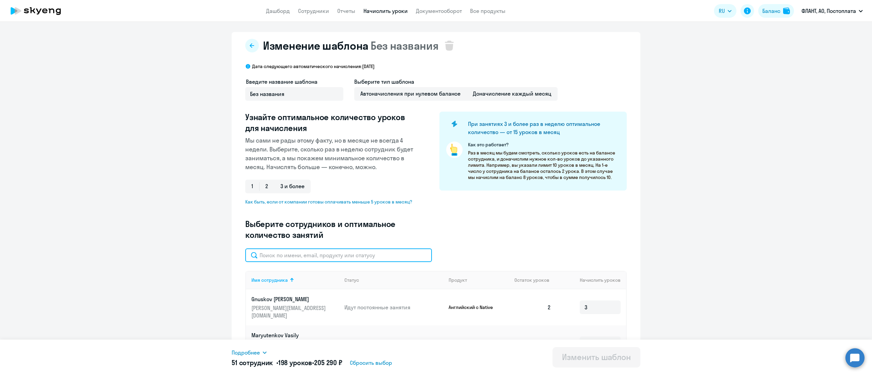
click at [305, 259] on input "text" at bounding box center [338, 256] width 187 height 14
paste input "Ворона"
type input "Ворона"
click at [596, 305] on input at bounding box center [600, 308] width 41 height 14
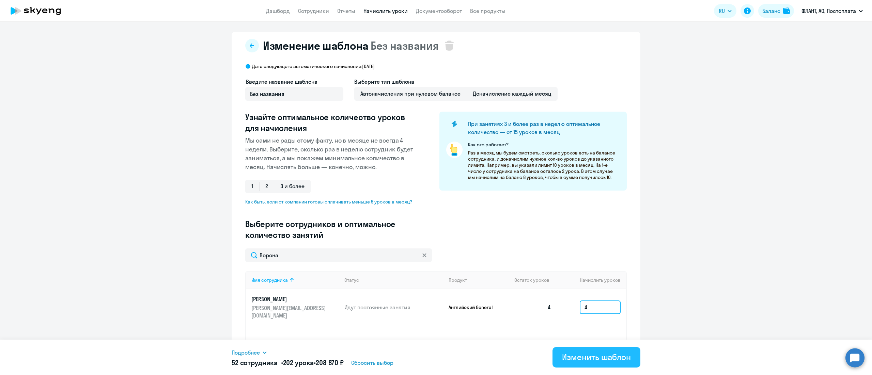
type input "4"
click at [620, 363] on button "Изменить шаблон" at bounding box center [597, 357] width 88 height 20
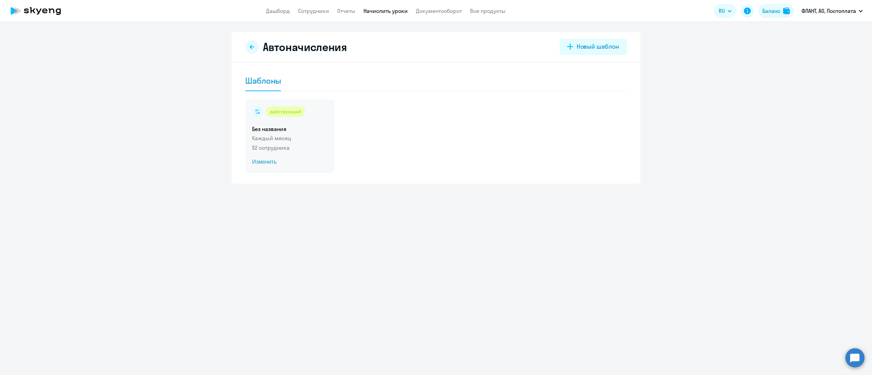
click at [310, 129] on h5 "Без названия" at bounding box center [290, 128] width 76 height 7
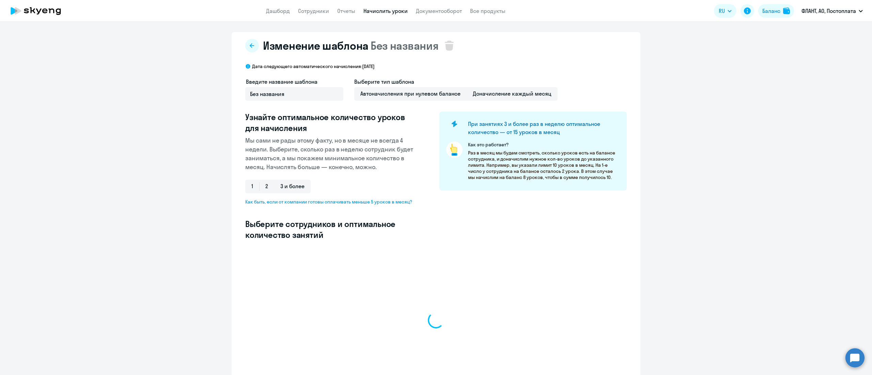
select select "10"
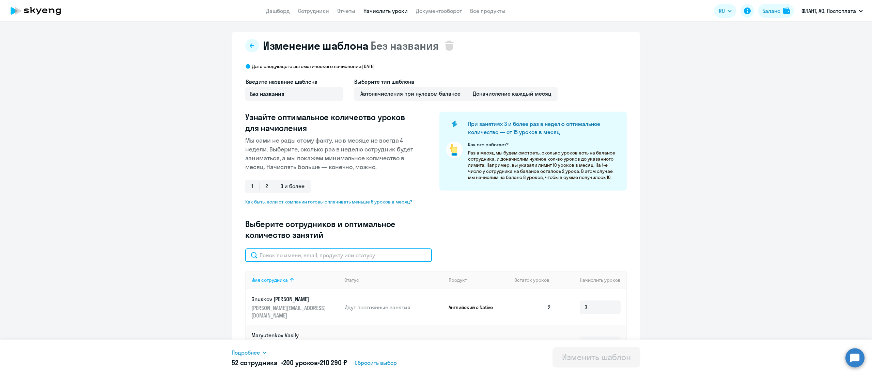
click at [295, 256] on input "text" at bounding box center [338, 256] width 187 height 14
paste input "[PERSON_NAME]"
type input "[PERSON_NAME]"
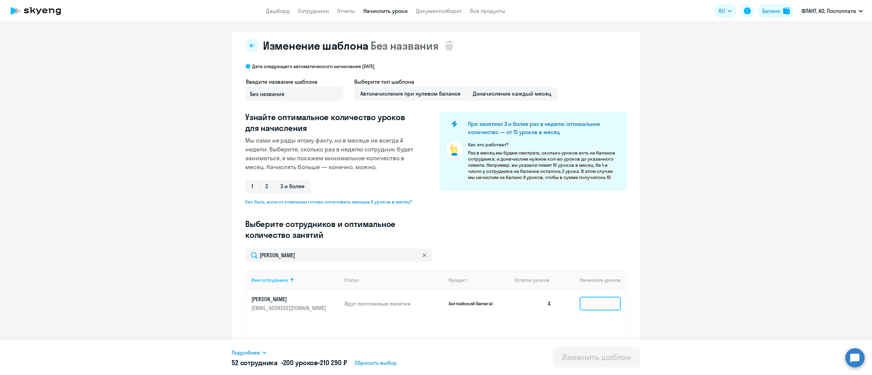
click at [581, 303] on input at bounding box center [600, 304] width 41 height 14
type input "4"
click at [583, 354] on div "Изменить шаблон" at bounding box center [596, 357] width 69 height 11
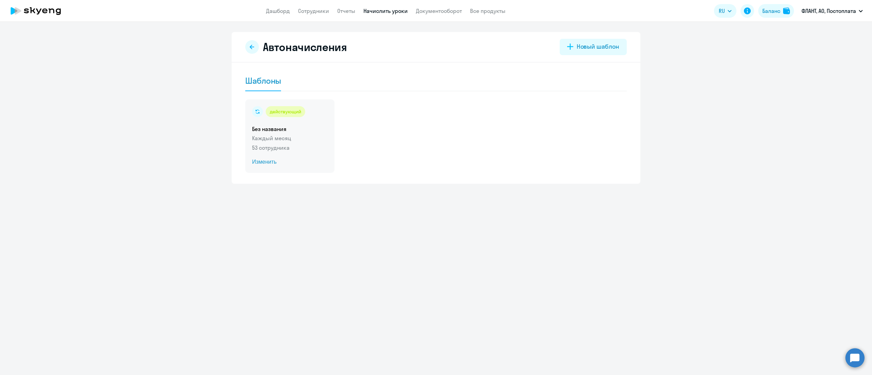
click at [287, 136] on p "Каждый месяц" at bounding box center [290, 138] width 76 height 8
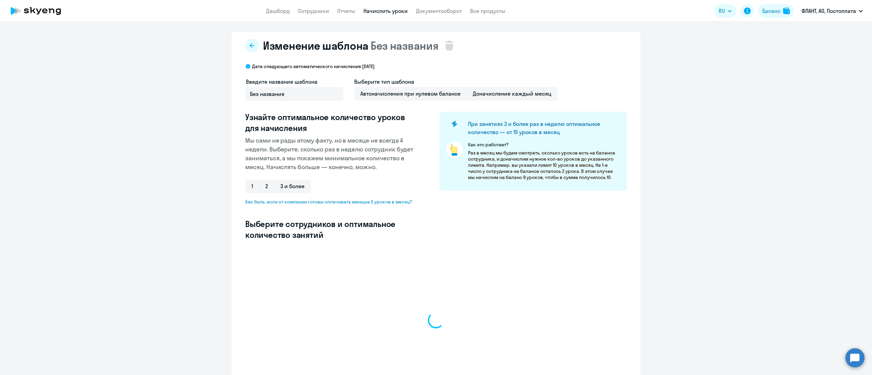
select select "10"
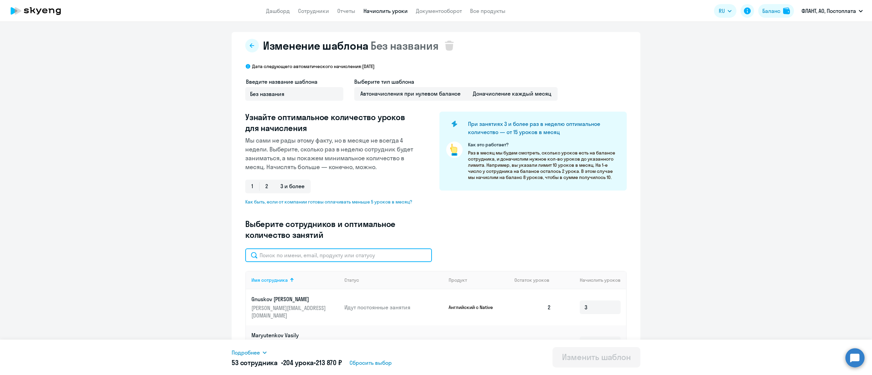
click at [322, 260] on input "text" at bounding box center [338, 256] width 187 height 14
paste input "Аладин"
type input "Аладин"
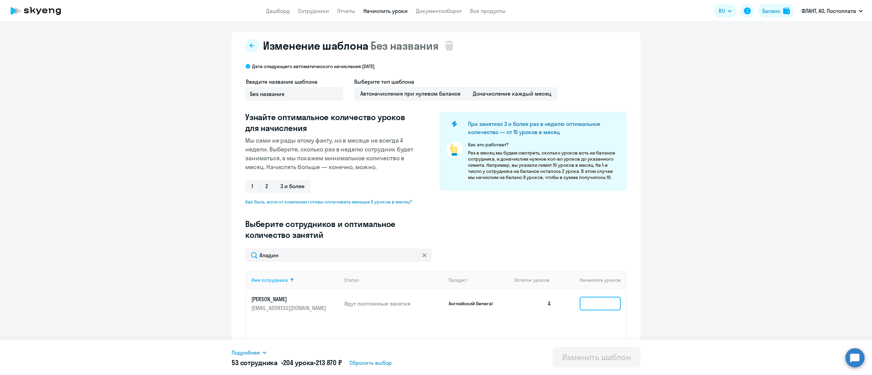
click at [597, 307] on input at bounding box center [600, 304] width 41 height 14
type input "4"
click at [592, 354] on div "Изменить шаблон" at bounding box center [596, 357] width 69 height 11
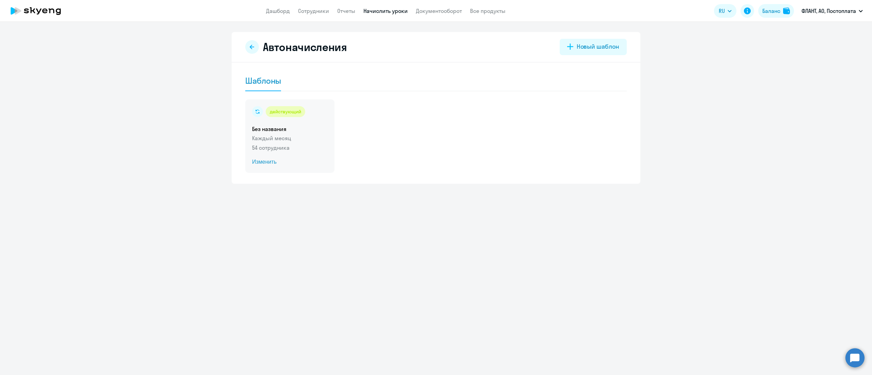
click at [316, 133] on div "действующий Без названия Каждый месяц 54 сотрудника Изменить" at bounding box center [289, 136] width 89 height 74
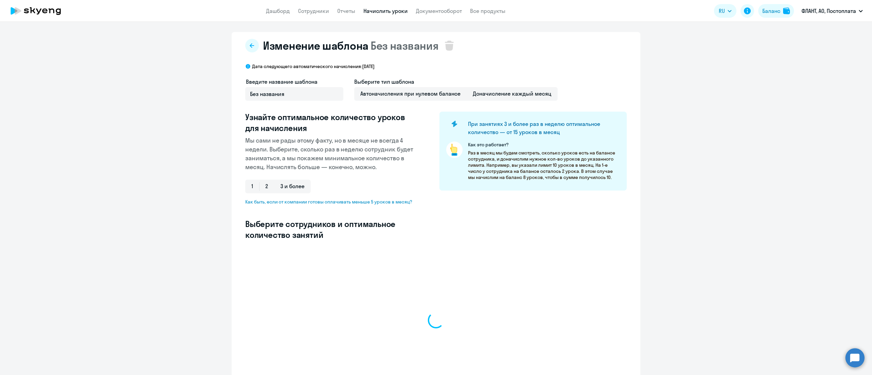
select select "10"
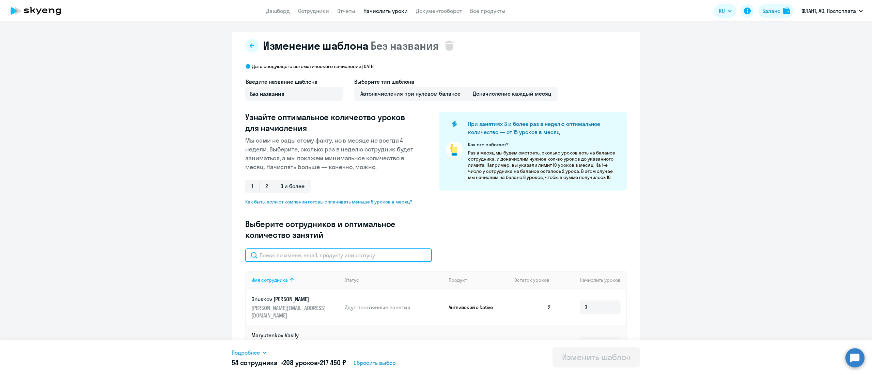
click at [373, 257] on input "text" at bounding box center [338, 256] width 187 height 14
paste input "[PERSON_NAME]"
type input "[PERSON_NAME]"
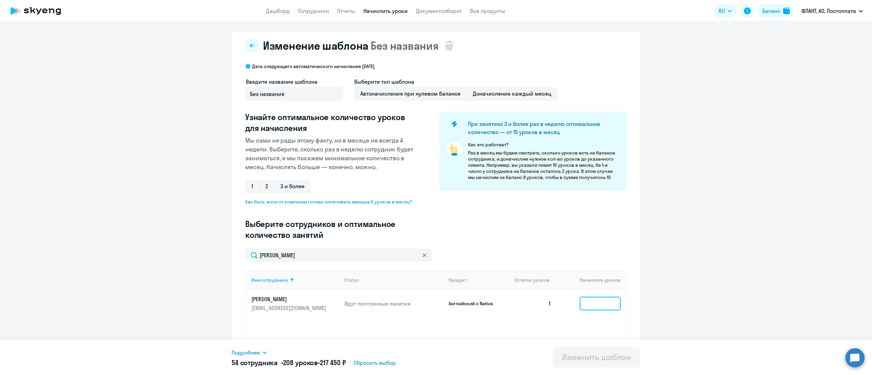
click at [593, 306] on input at bounding box center [600, 304] width 41 height 14
type input "3"
click at [586, 358] on div "Изменить шаблон" at bounding box center [596, 357] width 69 height 11
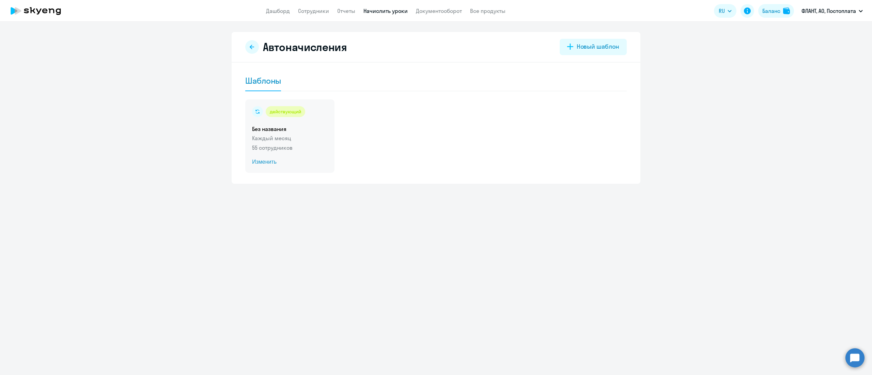
click at [264, 150] on p "55 сотрудников" at bounding box center [290, 148] width 76 height 8
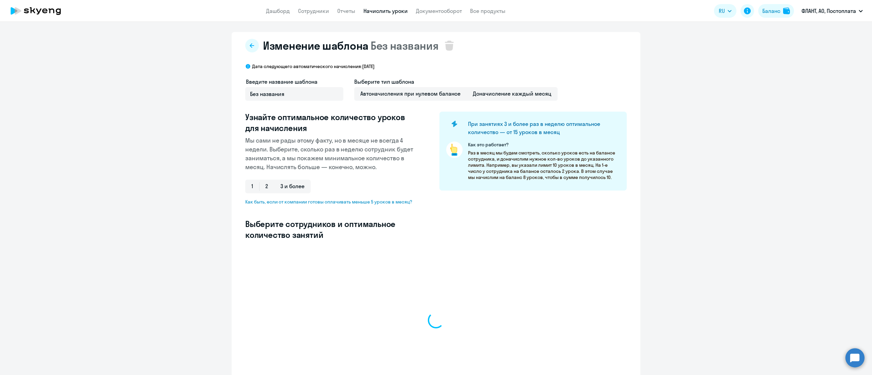
select select "10"
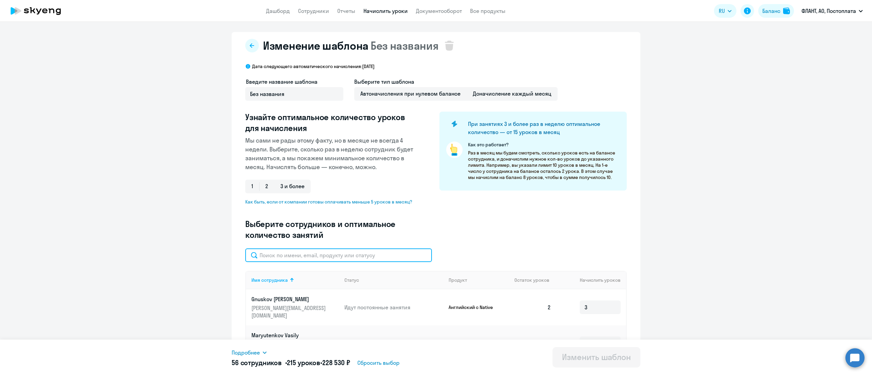
click at [320, 258] on input "text" at bounding box center [338, 256] width 187 height 14
paste input "[PERSON_NAME]"
type input "[PERSON_NAME]"
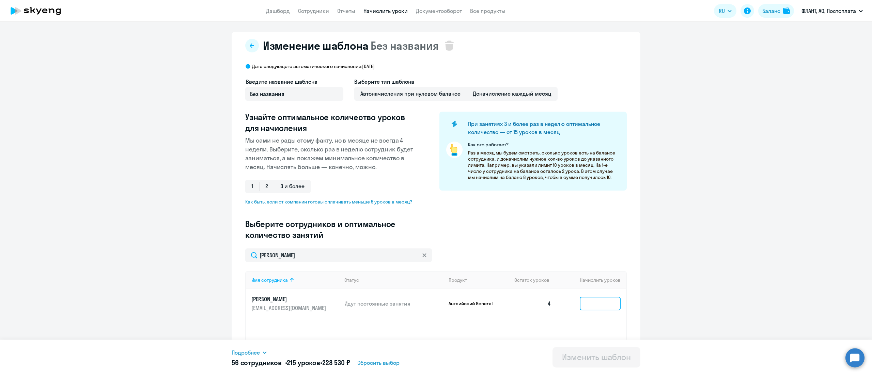
click at [586, 303] on input at bounding box center [600, 304] width 41 height 14
type input "4"
click at [591, 353] on div "Изменить шаблон" at bounding box center [596, 357] width 69 height 11
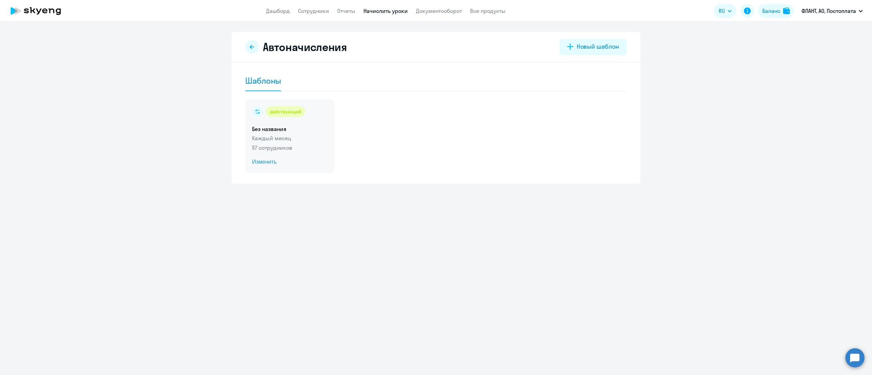
click at [293, 152] on div "действующий Без названия Каждый месяц 57 сотрудников Изменить" at bounding box center [289, 136] width 89 height 74
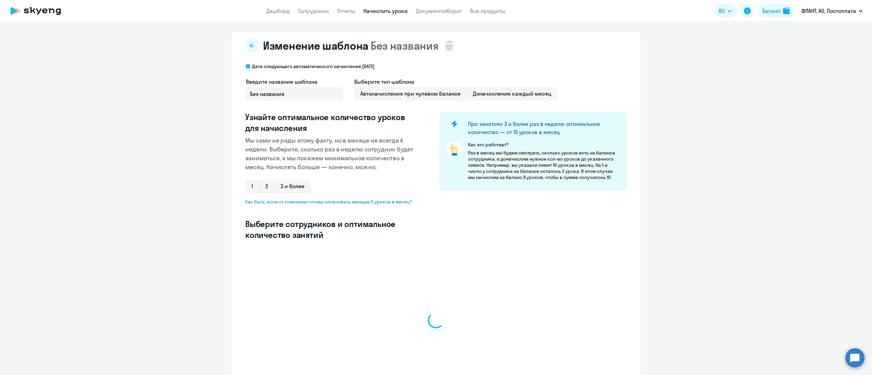
select select "10"
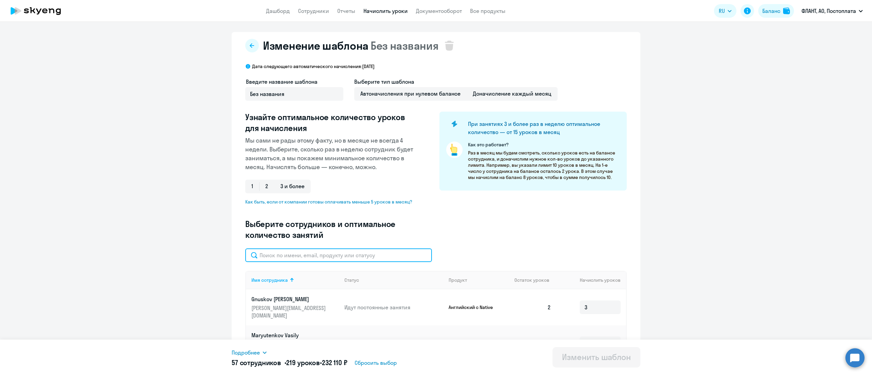
click at [357, 257] on input "text" at bounding box center [338, 256] width 187 height 14
paste input "[PERSON_NAME]"
type input "[PERSON_NAME]"
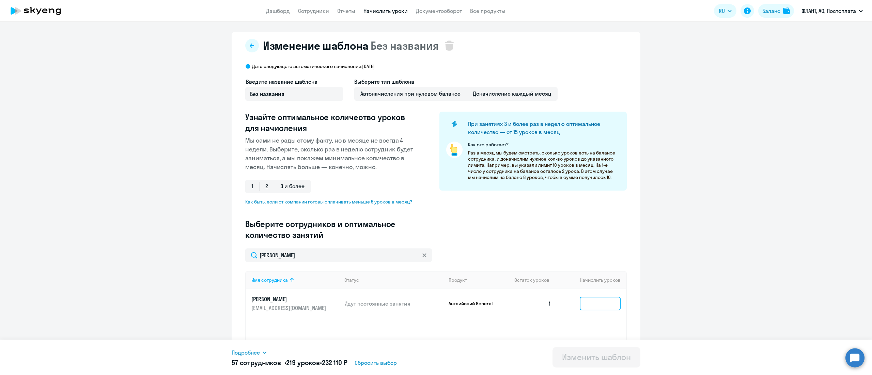
click at [595, 309] on input at bounding box center [600, 304] width 41 height 14
type input "4"
click at [587, 350] on button "Изменить шаблон" at bounding box center [597, 357] width 88 height 20
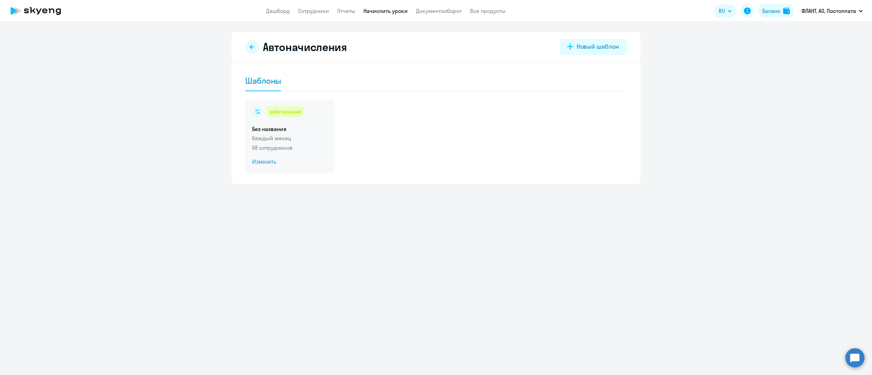
click at [274, 124] on div "действующий Без названия Каждый месяц 58 сотрудников Изменить" at bounding box center [289, 136] width 89 height 74
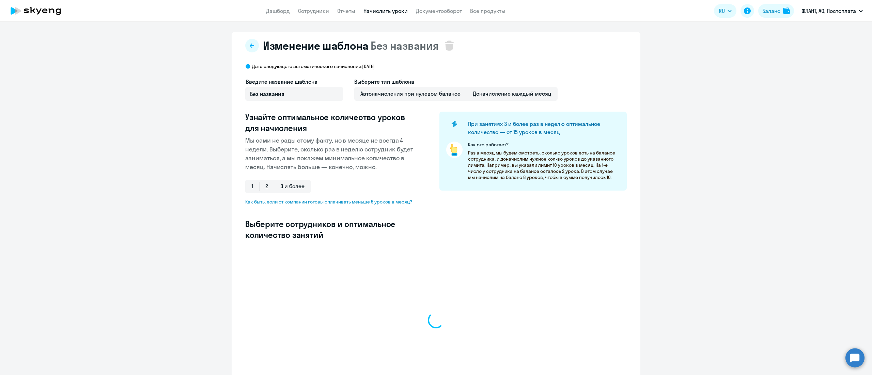
select select "10"
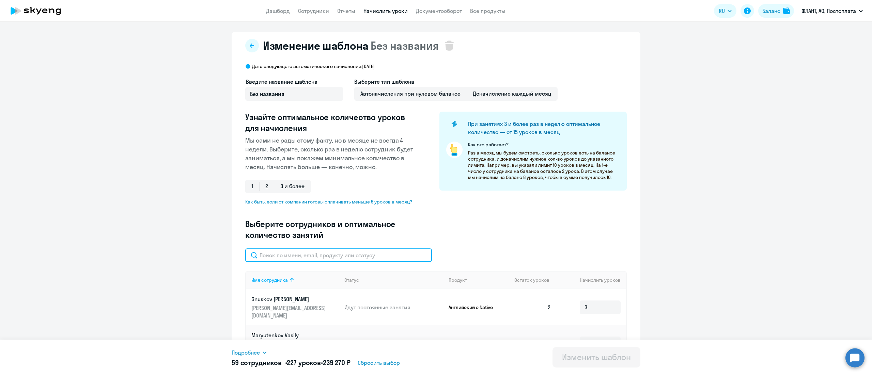
click at [310, 254] on input "text" at bounding box center [338, 256] width 187 height 14
paste input "[PERSON_NAME]"
type input "[PERSON_NAME]"
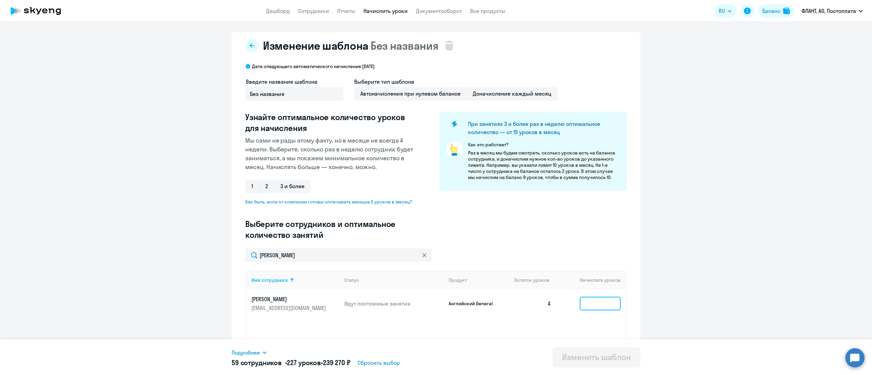
click at [588, 305] on input at bounding box center [600, 304] width 41 height 14
type input "4"
click at [583, 355] on div "Изменить шаблон" at bounding box center [596, 357] width 69 height 11
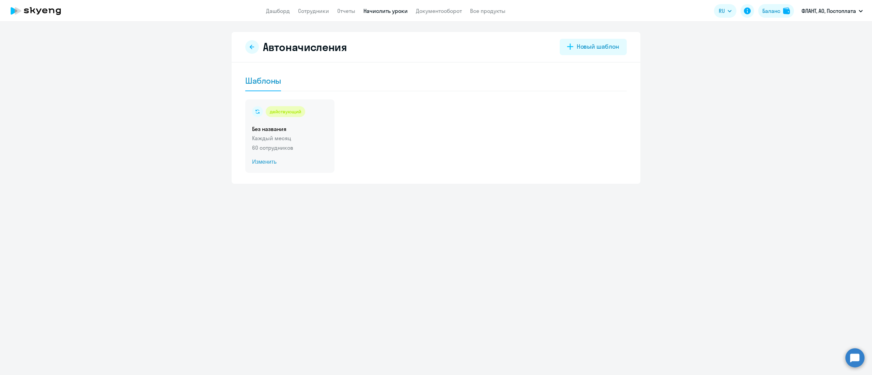
click at [296, 142] on p "Каждый месяц" at bounding box center [290, 138] width 76 height 8
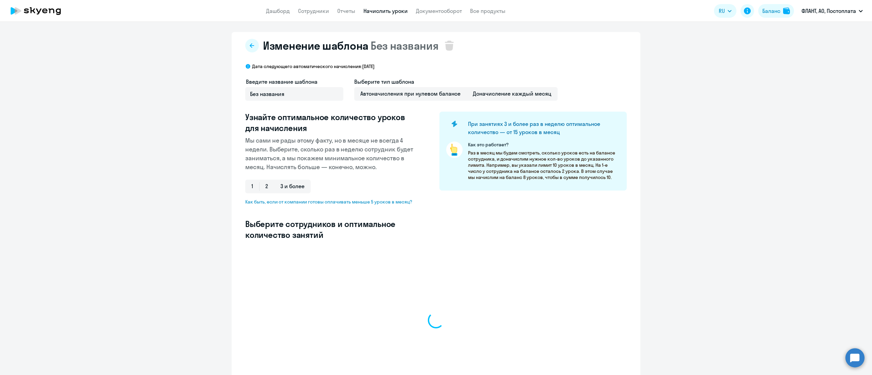
select select "10"
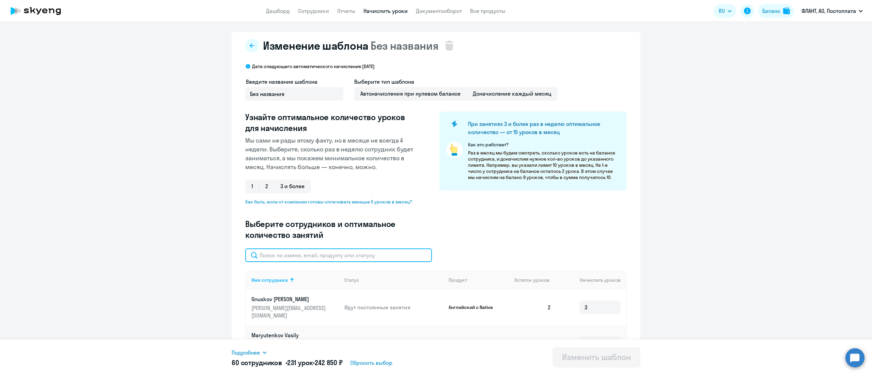
click at [306, 255] on input "text" at bounding box center [338, 256] width 187 height 14
paste input "Забит"
type input "Забит"
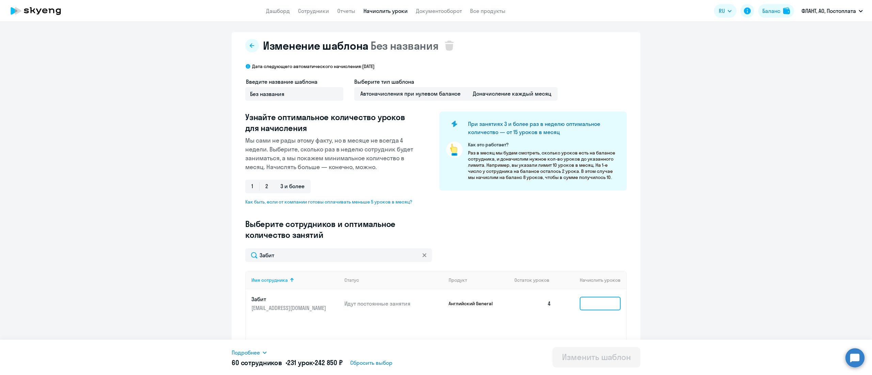
click at [596, 309] on input at bounding box center [600, 304] width 41 height 14
type input "4"
click at [592, 354] on div "Изменить шаблон" at bounding box center [596, 357] width 69 height 11
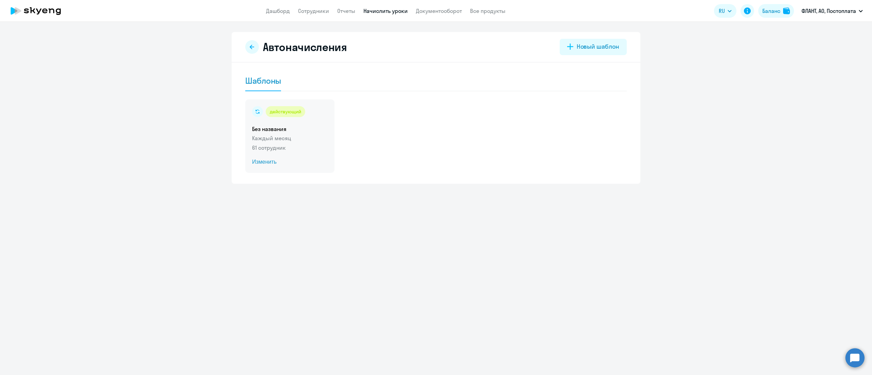
click at [294, 135] on p "Каждый месяц" at bounding box center [290, 138] width 76 height 8
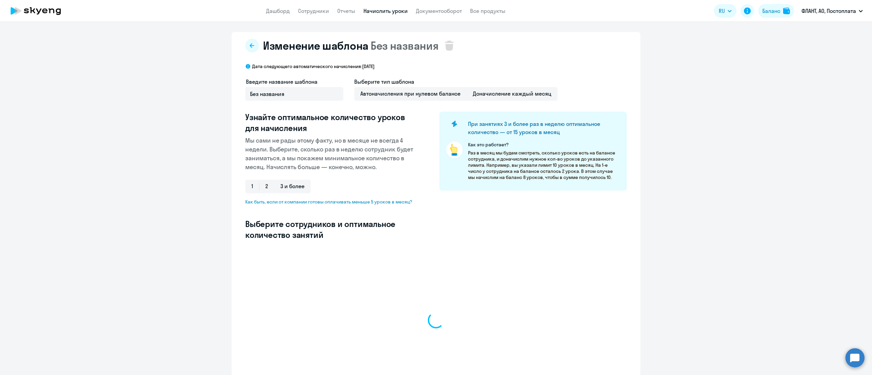
select select "10"
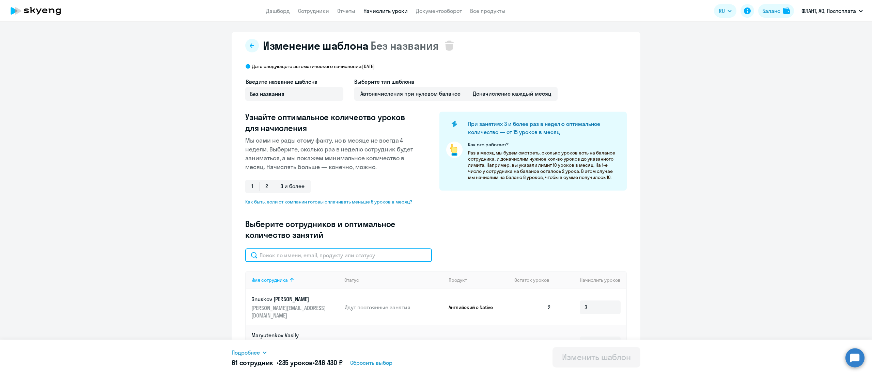
drag, startPoint x: 284, startPoint y: 248, endPoint x: 284, endPoint y: 257, distance: 9.2
click at [284, 257] on input "text" at bounding box center [338, 256] width 187 height 14
paste input "[PERSON_NAME]"
type input "[PERSON_NAME]"
click at [585, 301] on input at bounding box center [600, 308] width 41 height 14
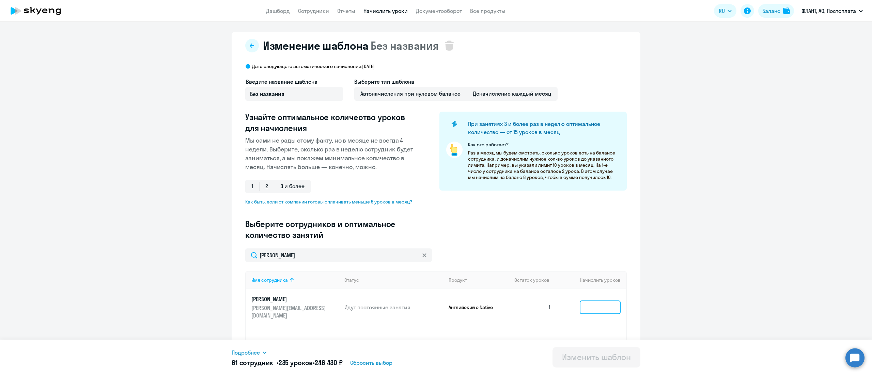
type input "3"
type input "2"
click at [582, 354] on div "Изменить шаблон" at bounding box center [596, 357] width 69 height 11
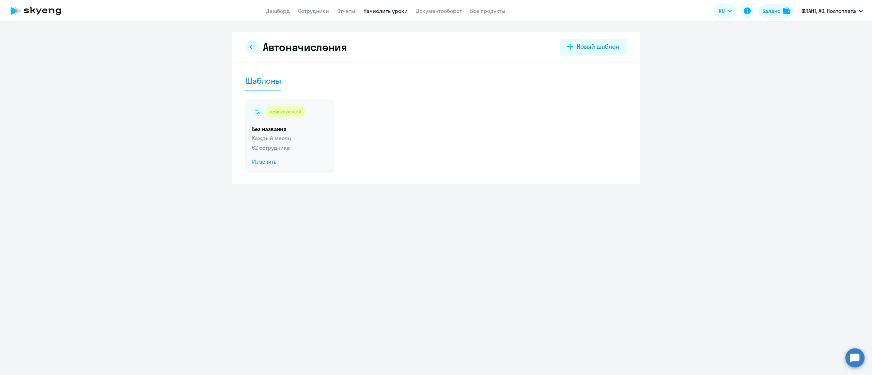
click at [295, 135] on p "Каждый месяц" at bounding box center [290, 138] width 76 height 8
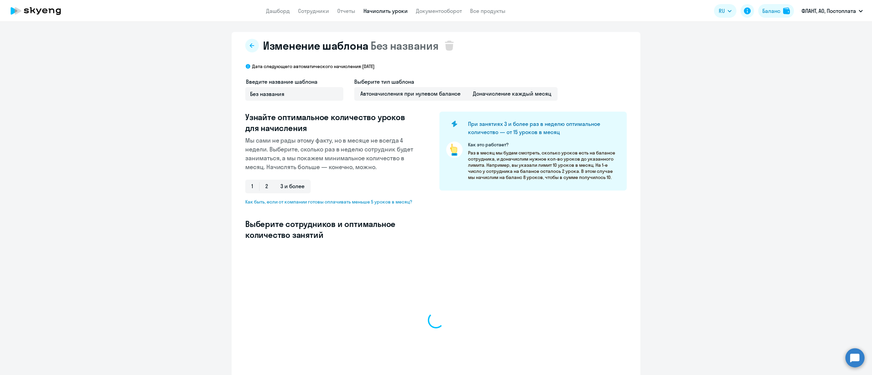
select select "10"
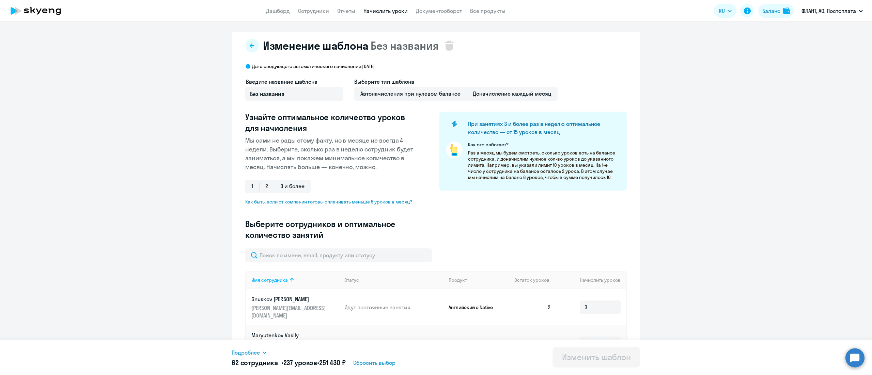
scroll to position [136, 0]
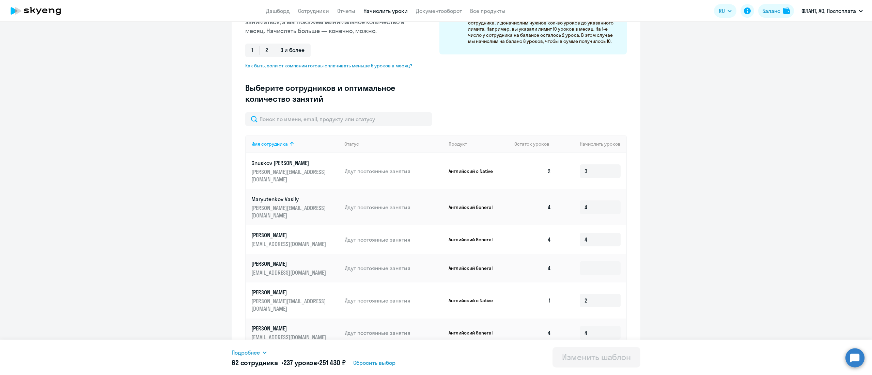
drag, startPoint x: 78, startPoint y: 161, endPoint x: 99, endPoint y: 161, distance: 20.4
click at [78, 161] on ng-component "Изменение шаблона Без названия Дата следующего автоматического начисления: [DAT…" at bounding box center [436, 186] width 872 height 580
click at [591, 170] on input "3" at bounding box center [600, 172] width 41 height 14
type input "2"
click at [591, 262] on input at bounding box center [600, 269] width 41 height 14
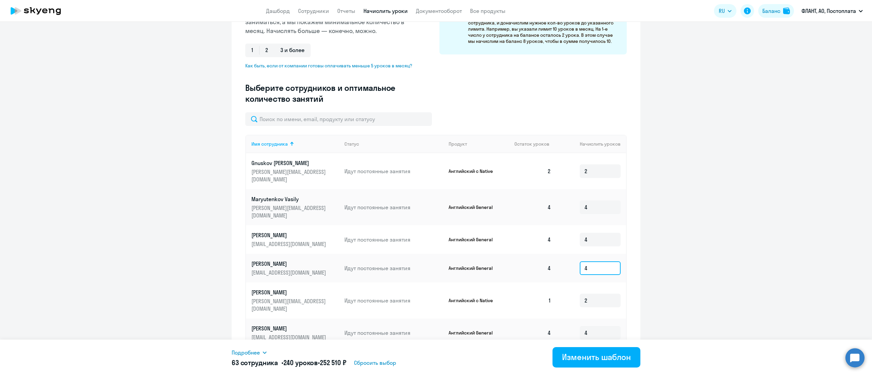
scroll to position [204, 0]
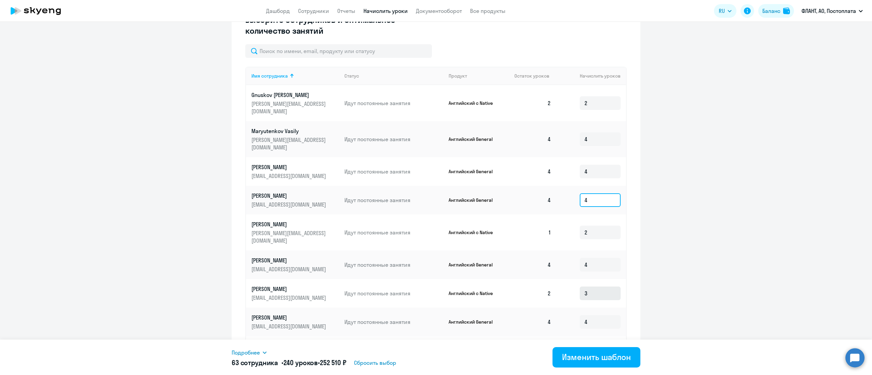
type input "4"
click at [600, 287] on input "3" at bounding box center [600, 294] width 41 height 14
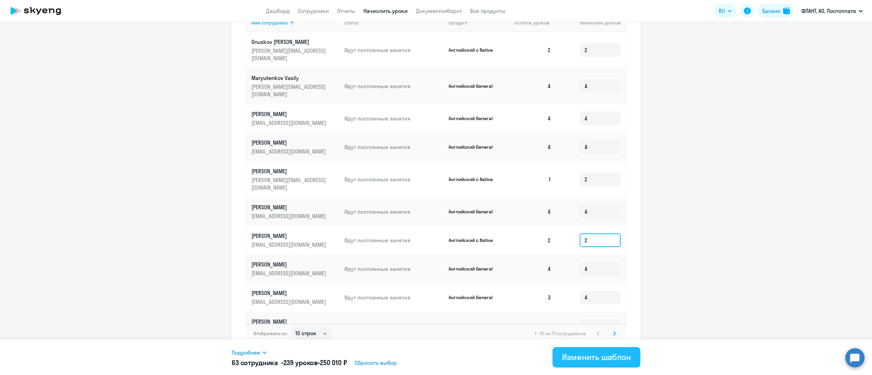
type input "2"
click at [589, 358] on div "Изменить шаблон" at bounding box center [596, 357] width 69 height 11
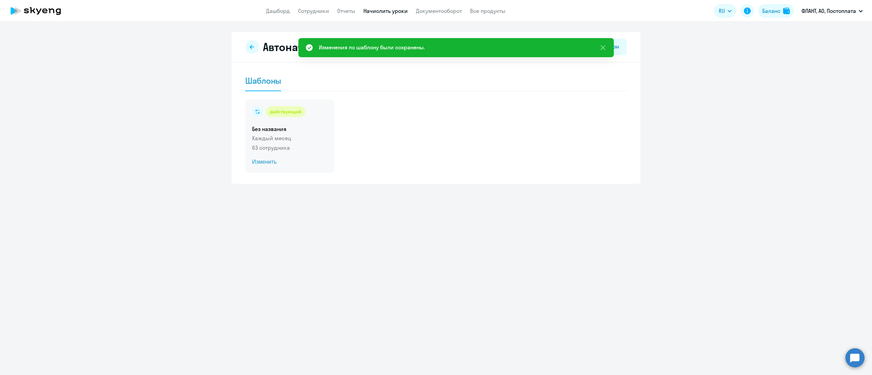
click at [326, 145] on p "63 сотрудника" at bounding box center [290, 148] width 76 height 8
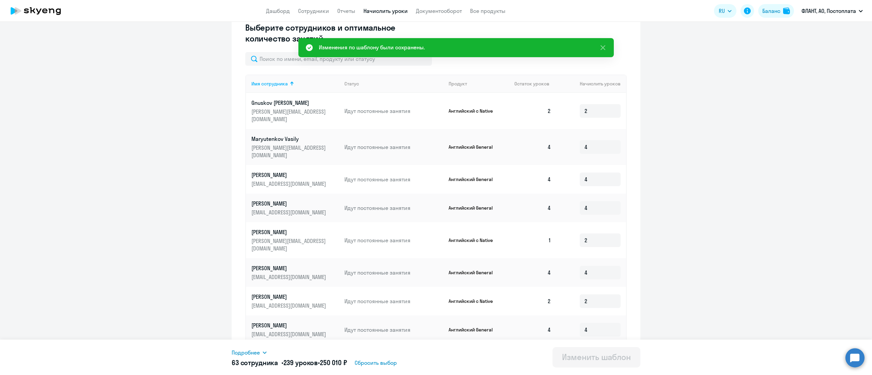
scroll to position [258, 0]
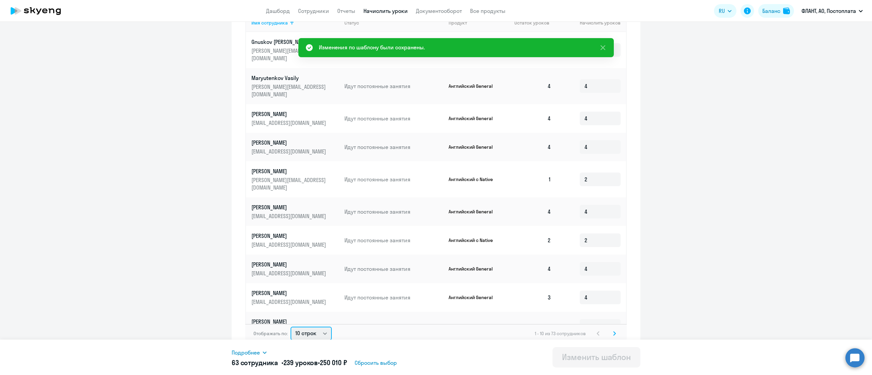
click at [309, 327] on select "10 строк 30 строк 50 строк" at bounding box center [311, 334] width 41 height 14
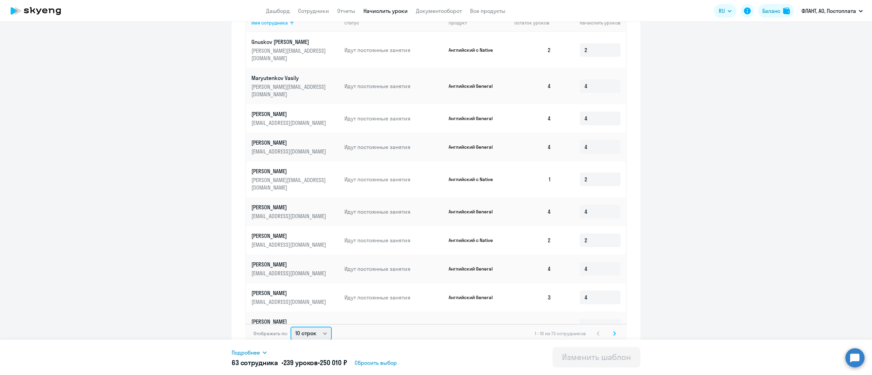
select select "50"
click at [291, 327] on select "10 строк 30 строк 50 строк" at bounding box center [311, 334] width 41 height 14
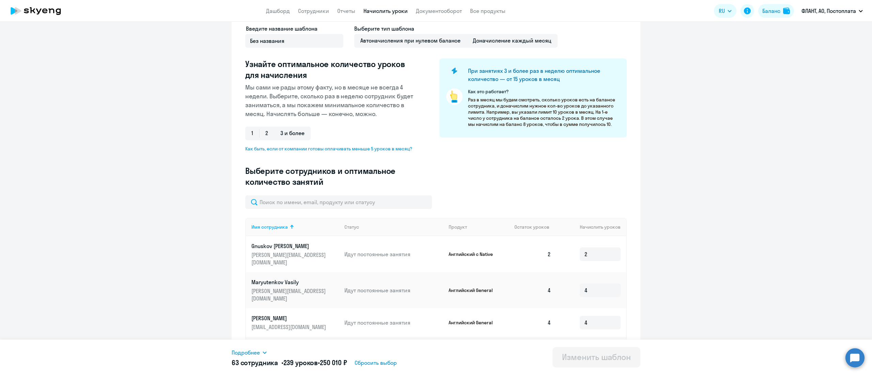
scroll to position [121, 0]
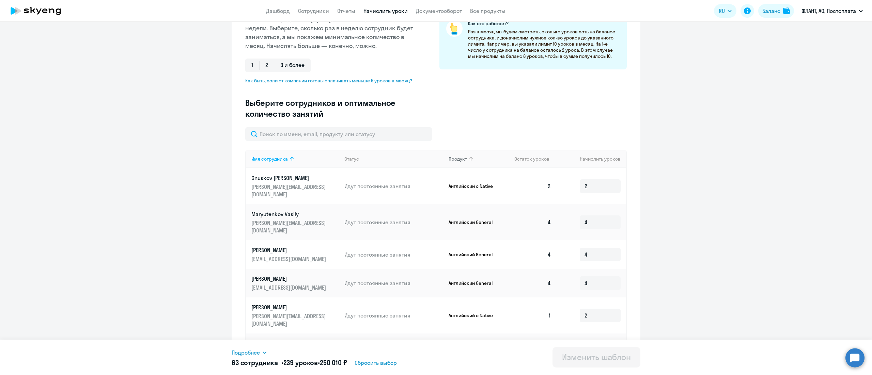
click at [464, 158] on div "Продукт" at bounding box center [479, 159] width 61 height 6
click at [590, 277] on input "3" at bounding box center [600, 284] width 41 height 14
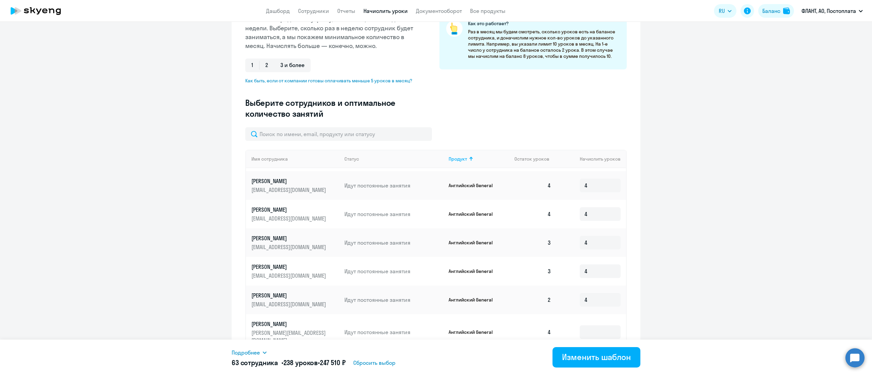
scroll to position [409, 0]
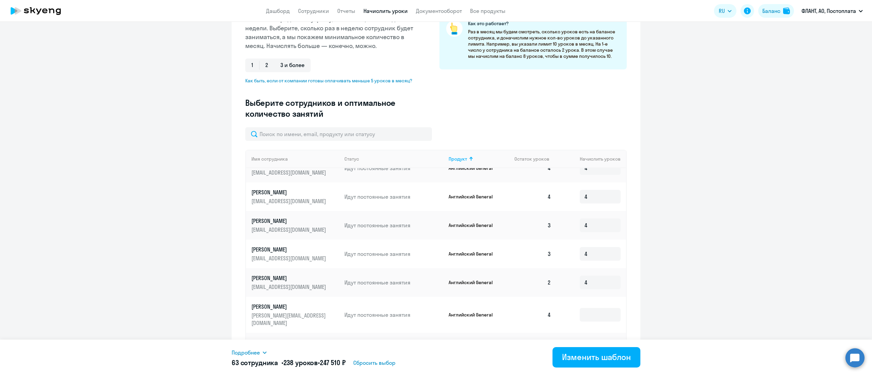
type input "2"
click at [582, 308] on input at bounding box center [600, 315] width 41 height 14
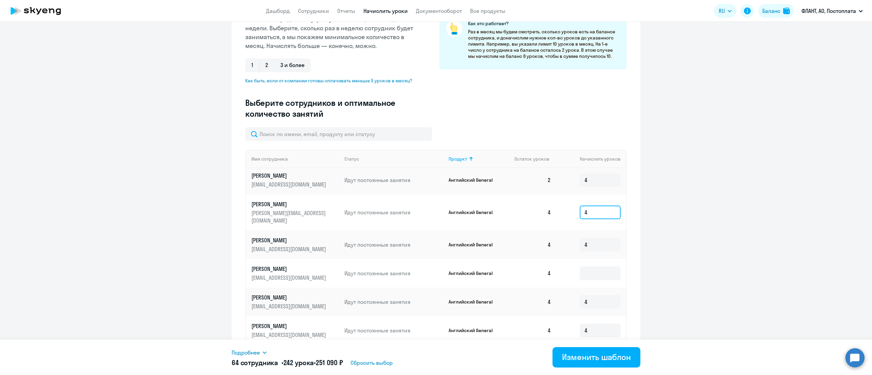
scroll to position [545, 0]
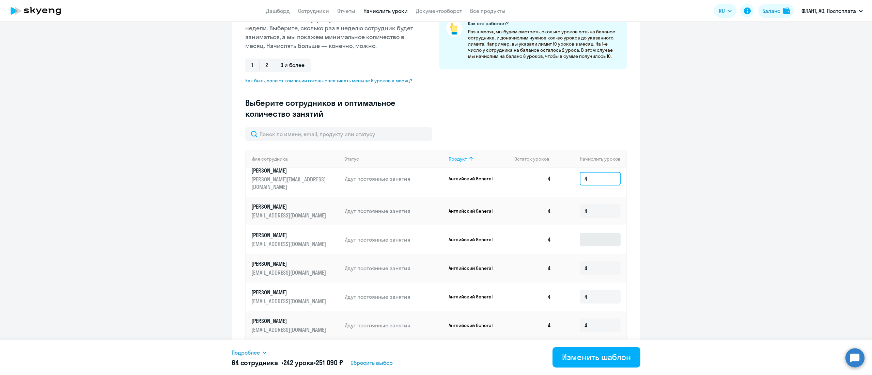
type input "4"
click at [587, 233] on input at bounding box center [600, 240] width 41 height 14
type input "3"
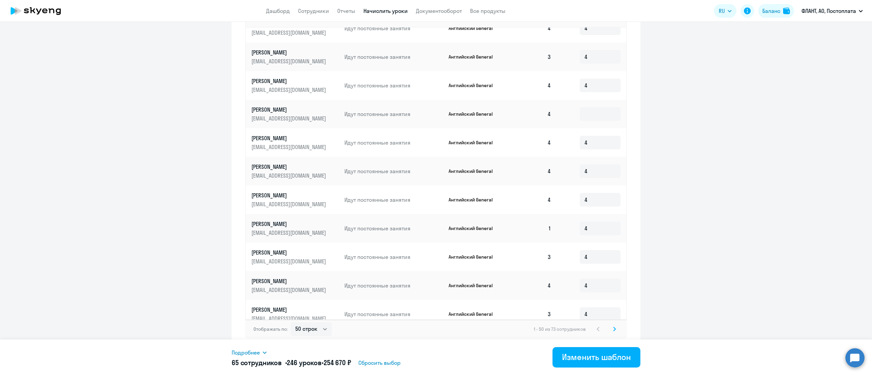
scroll to position [263, 0]
type input "4"
click at [580, 335] on input at bounding box center [600, 342] width 41 height 14
type input "4"
click at [611, 330] on svg-icon at bounding box center [614, 328] width 8 height 8
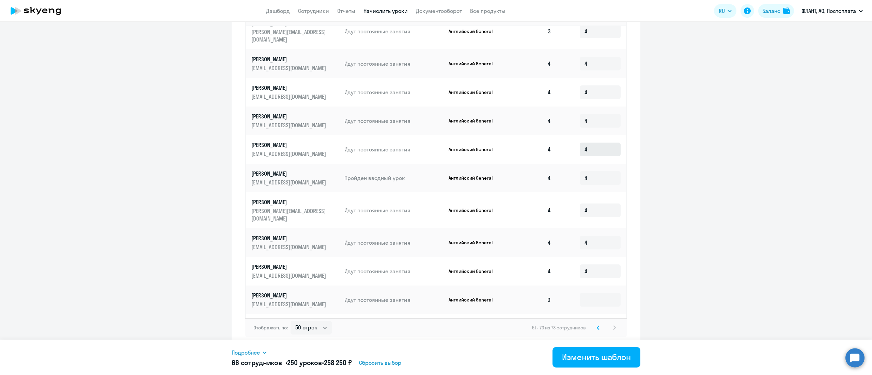
scroll to position [136, 0]
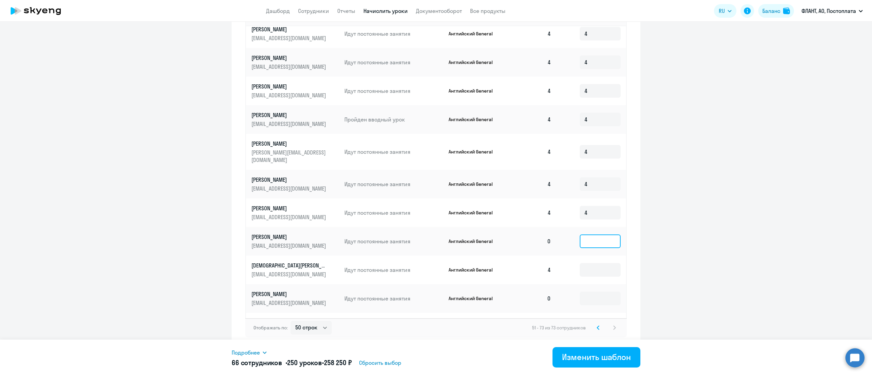
click at [580, 235] on input at bounding box center [600, 242] width 41 height 14
type input "4"
click at [580, 263] on input at bounding box center [600, 270] width 41 height 14
type input "4"
click at [582, 292] on input at bounding box center [600, 299] width 41 height 14
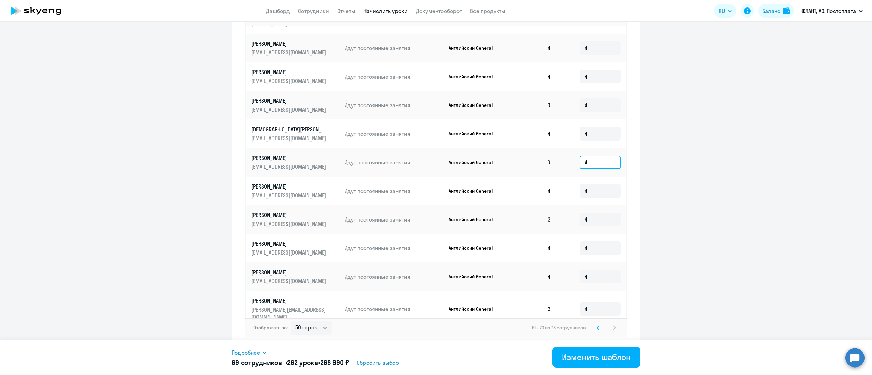
scroll to position [366, 0]
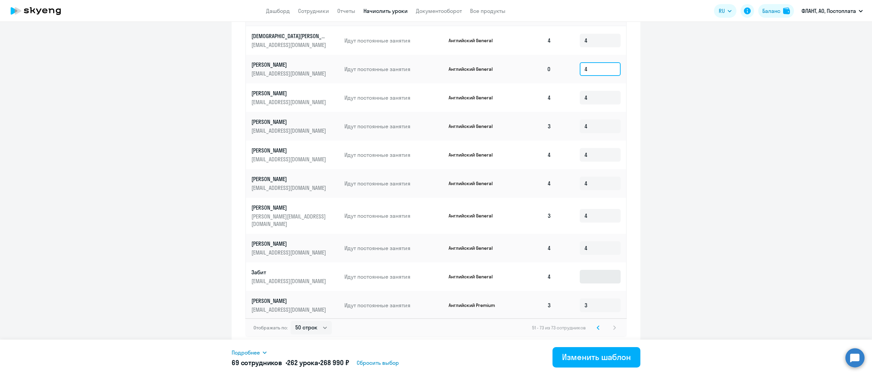
type input "4"
click at [584, 270] on input at bounding box center [600, 277] width 41 height 14
type input "4"
click at [585, 356] on div "Изменить шаблон" at bounding box center [596, 357] width 69 height 11
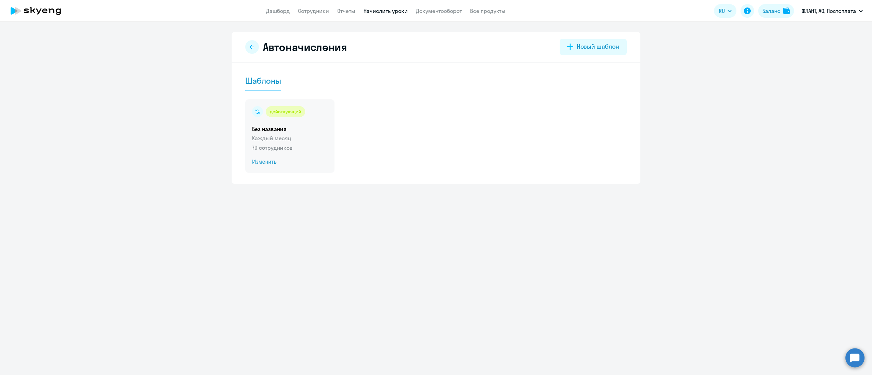
click at [297, 136] on p "Каждый месяц" at bounding box center [290, 138] width 76 height 8
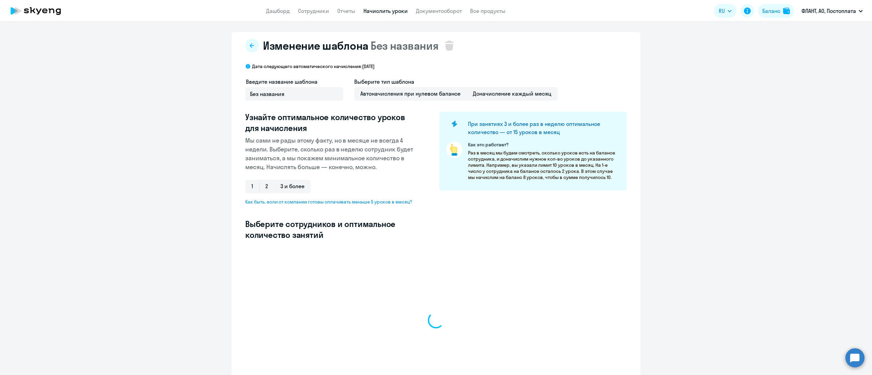
select select "10"
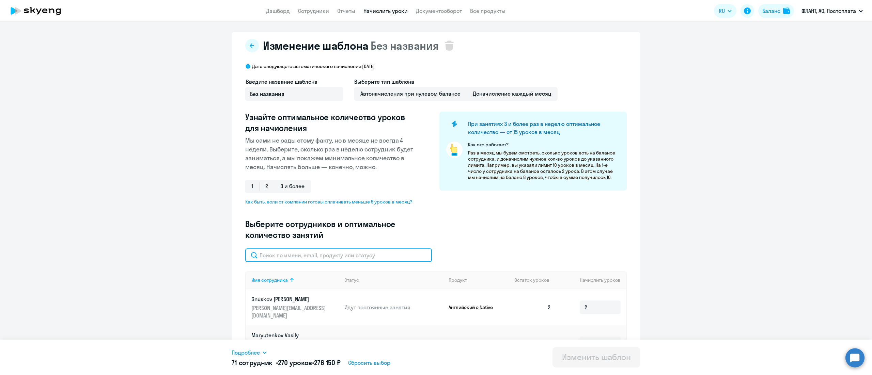
click at [314, 256] on input "text" at bounding box center [338, 256] width 187 height 14
paste input "[PERSON_NAME]"
type input "[PERSON_NAME]"
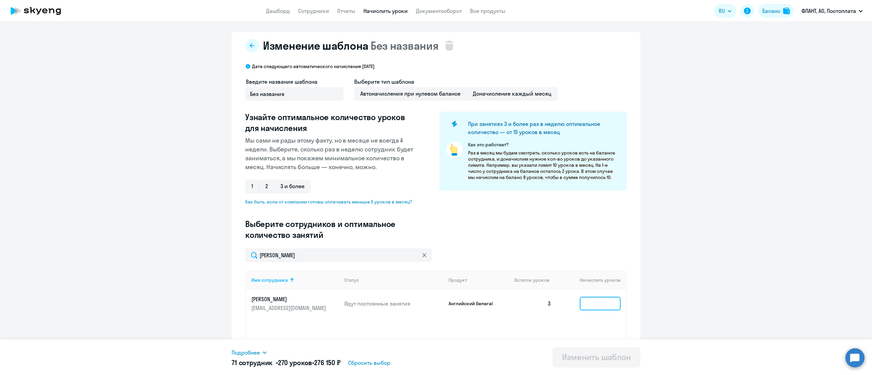
click at [580, 303] on input at bounding box center [600, 304] width 41 height 14
type input "4"
click at [606, 354] on div "Изменить шаблон" at bounding box center [596, 357] width 69 height 11
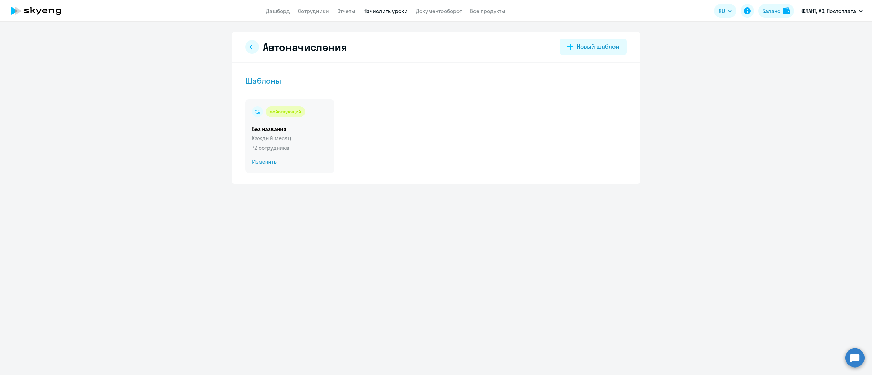
click at [313, 133] on div "действующий Без названия Каждый месяц 72 сотрудника Изменить" at bounding box center [289, 136] width 89 height 74
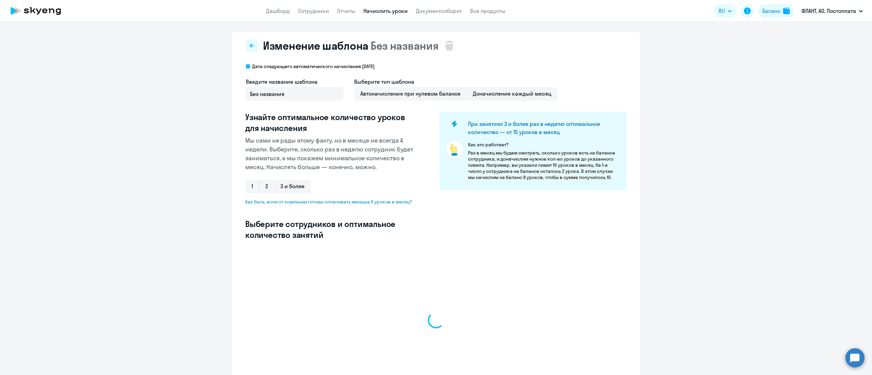
select select "10"
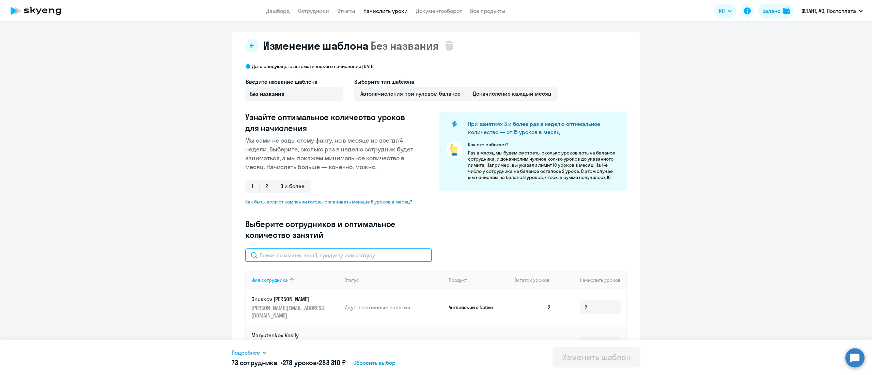
click at [306, 260] on input "text" at bounding box center [338, 256] width 187 height 14
paste input "[PERSON_NAME]"
type input "[PERSON_NAME]"
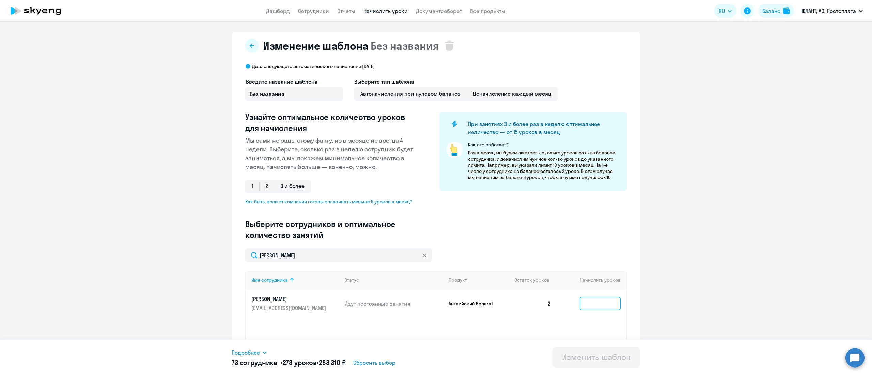
click at [589, 305] on input at bounding box center [600, 304] width 41 height 14
type input "4"
click at [593, 354] on div "Изменить шаблон" at bounding box center [596, 357] width 69 height 11
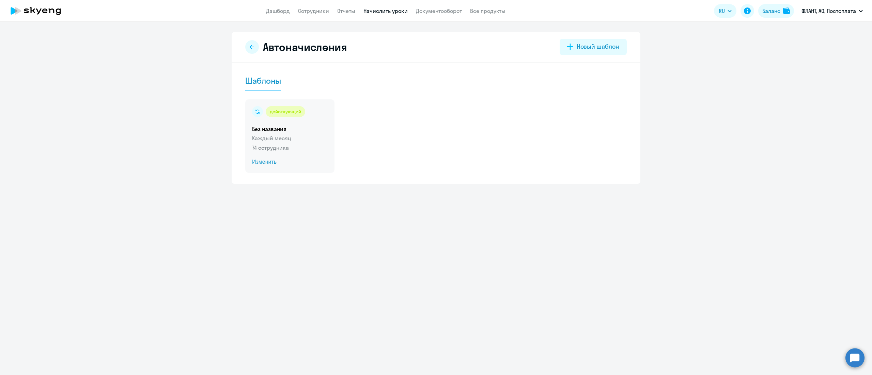
click at [283, 140] on p "Каждый месяц" at bounding box center [290, 138] width 76 height 8
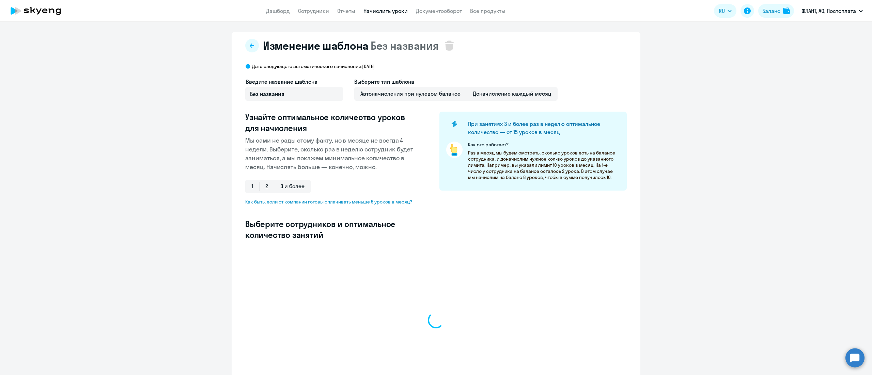
select select "10"
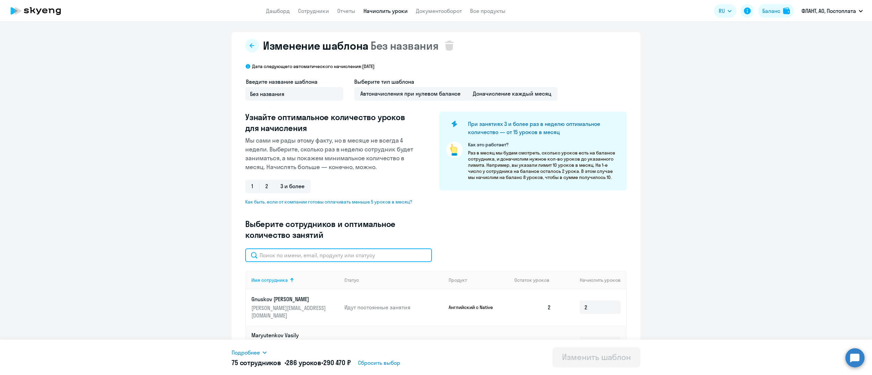
click at [338, 253] on input "text" at bounding box center [338, 256] width 187 height 14
paste input "[PERSON_NAME]"
type input "[PERSON_NAME]"
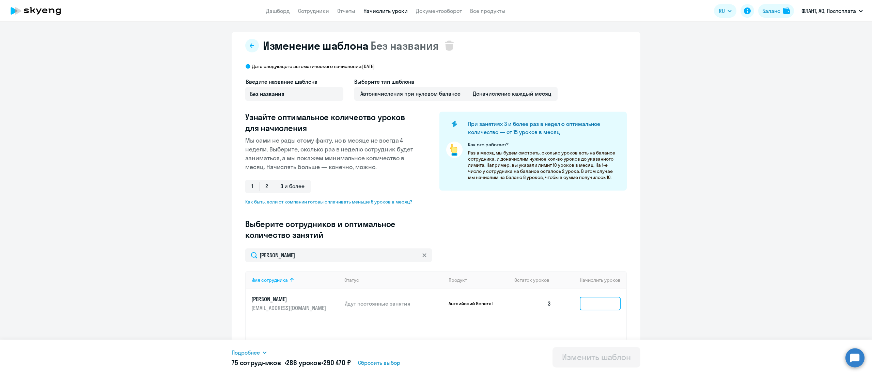
click at [601, 298] on input at bounding box center [600, 304] width 41 height 14
type input "4"
click at [587, 354] on div "Изменить шаблон" at bounding box center [596, 357] width 69 height 11
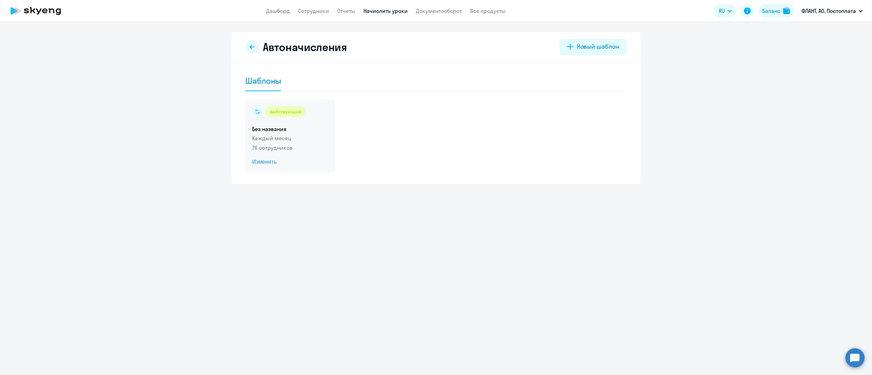
click at [290, 143] on div "действующий Без названия Каждый месяц 76 сотрудников Изменить" at bounding box center [289, 136] width 89 height 74
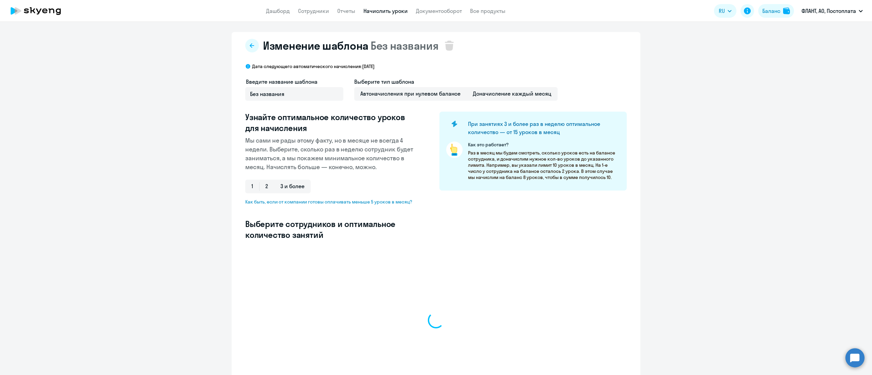
select select "10"
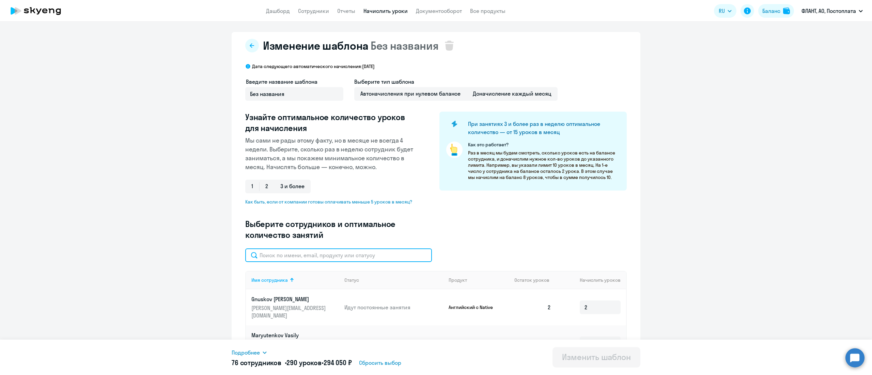
click at [307, 257] on input "text" at bounding box center [338, 256] width 187 height 14
paste input "[PERSON_NAME]"
type input "[PERSON_NAME]"
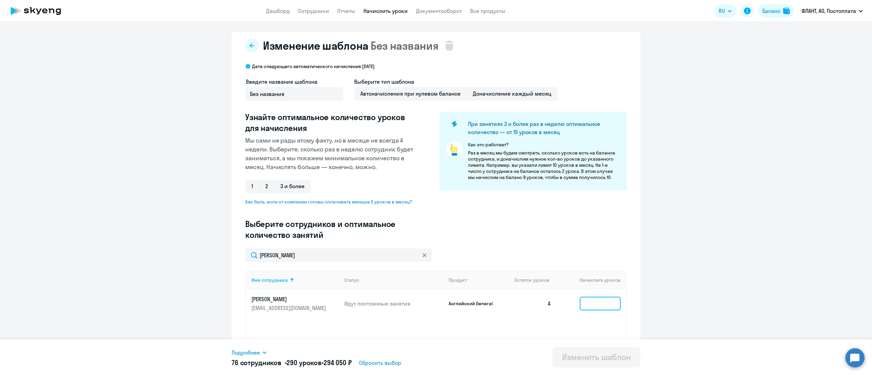
click at [588, 305] on input at bounding box center [600, 304] width 41 height 14
type input "4"
click at [590, 352] on div "Изменить шаблон" at bounding box center [596, 357] width 69 height 11
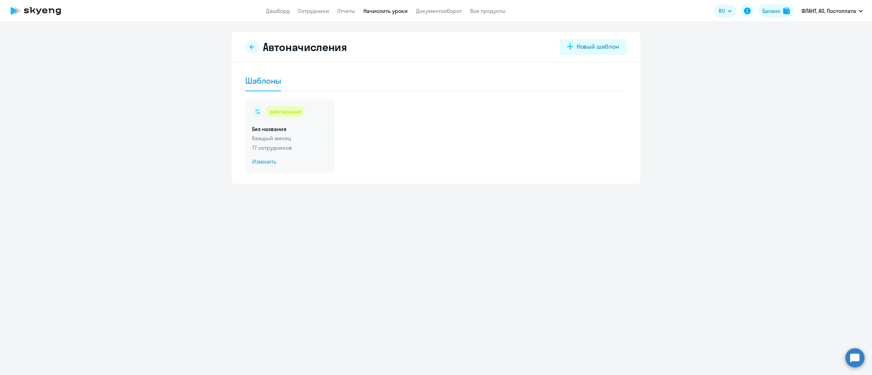
click at [275, 135] on p "Каждый месяц" at bounding box center [290, 138] width 76 height 8
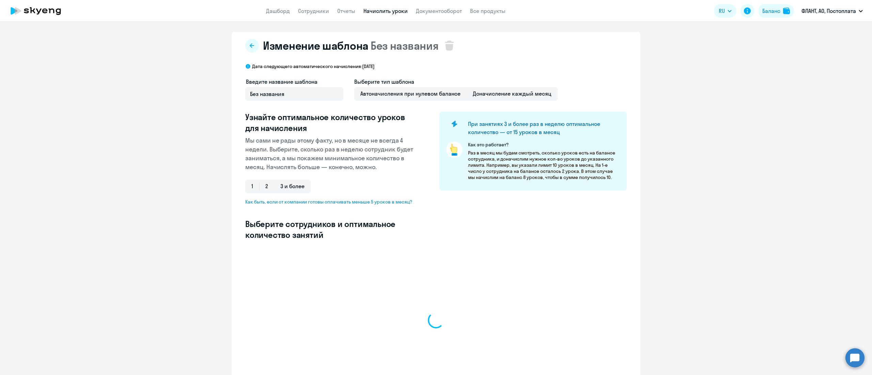
select select "10"
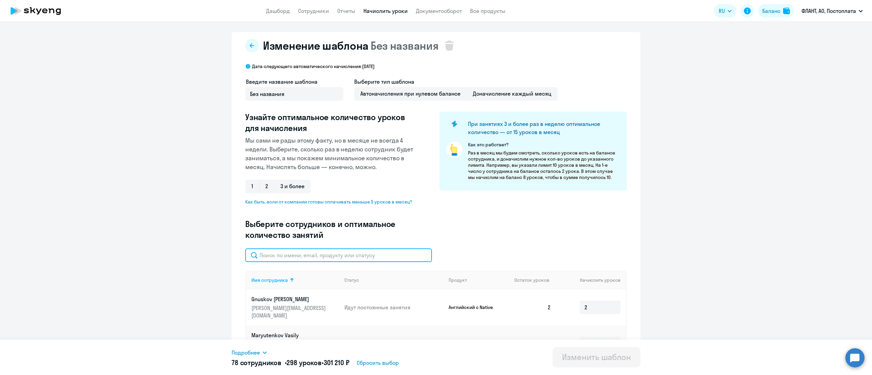
click at [312, 256] on input "text" at bounding box center [338, 256] width 187 height 14
paste input "[EMAIL_ADDRESS][PERSON_NAME][DOMAIN_NAME]"
type input "[EMAIL_ADDRESS][PERSON_NAME][DOMAIN_NAME]"
click at [585, 301] on input at bounding box center [600, 308] width 41 height 14
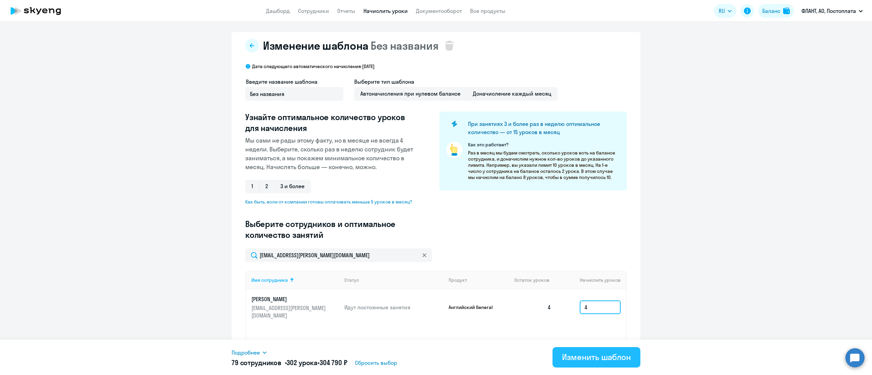
type input "4"
click at [582, 356] on div "Изменить шаблон" at bounding box center [596, 357] width 69 height 11
